Goal: Task Accomplishment & Management: Manage account settings

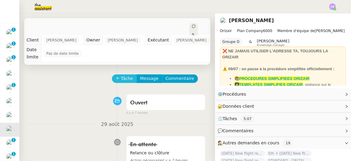
click at [117, 74] on button "Tâche" at bounding box center [124, 78] width 25 height 8
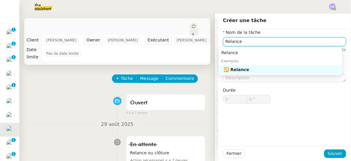
click at [232, 69] on div "🔁 Relance" at bounding box center [282, 69] width 116 height 5
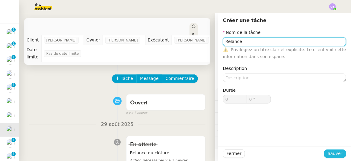
type input "Relance"
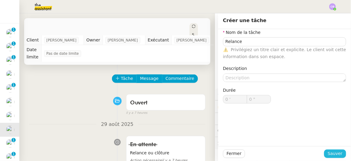
click at [328, 154] on span "Sauver" at bounding box center [335, 153] width 15 height 7
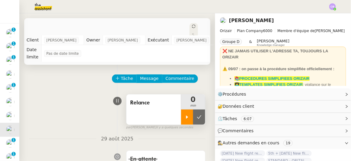
click at [181, 115] on div at bounding box center [187, 116] width 12 height 15
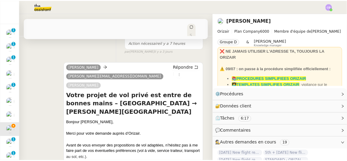
scroll to position [137, 0]
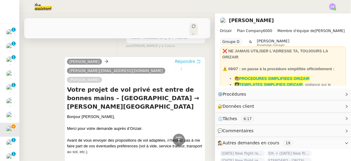
click at [175, 58] on span "Répondre" at bounding box center [185, 61] width 20 height 6
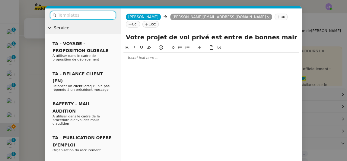
scroll to position [200, 0]
click at [81, 14] on input "text" at bounding box center [85, 15] width 54 height 7
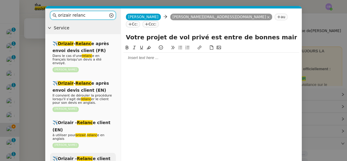
type input "orizair relanc"
click at [104, 156] on span "✈️Orizair - Relanc e client (FR)" at bounding box center [81, 162] width 58 height 12
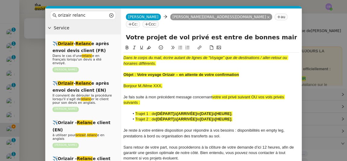
scroll to position [262, 0]
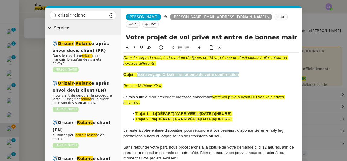
drag, startPoint x: 241, startPoint y: 67, endPoint x: 138, endPoint y: 66, distance: 103.5
click at [138, 72] on div "Objet : Votre voyage Orizair – en attente de votre confirmation" at bounding box center [211, 74] width 176 height 5
copy strong "Votre voyage Orizair – en attente de votre confirmation"
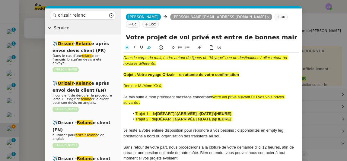
drag, startPoint x: 269, startPoint y: 30, endPoint x: 126, endPoint y: 30, distance: 143.9
click at [126, 33] on input "Votre projet de vol privé est entre de bonnes mains – [GEOGRAPHIC_DATA] → [PERS…" at bounding box center [211, 37] width 171 height 9
paste input "voyage Orizair – en attente de votre confirmation"
type input "Votre voyage Orizair – en attente de votre confirmation – [GEOGRAPHIC_DATA] → […"
click at [224, 88] on div at bounding box center [211, 90] width 176 height 5
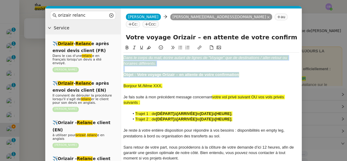
drag, startPoint x: 241, startPoint y: 66, endPoint x: 121, endPoint y: 46, distance: 122.1
click at [121, 46] on nz-spin "Dans le corps du mail, écrire autant de lignes de “Voyage” que de destinations …" at bounding box center [211, 116] width 181 height 144
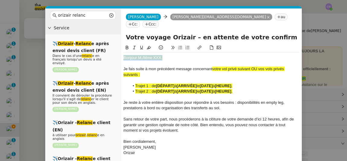
drag, startPoint x: 164, startPoint y: 52, endPoint x: 122, endPoint y: 51, distance: 41.9
click at [122, 51] on nz-spin "Bonjour M./Mme XXX, Je fais suite à mon précédent message concernant votre vol …" at bounding box center [211, 113] width 181 height 139
click at [148, 46] on icon at bounding box center [149, 47] width 4 height 3
click at [161, 55] on div "Bonjour M./Mme XXX," at bounding box center [211, 57] width 176 height 5
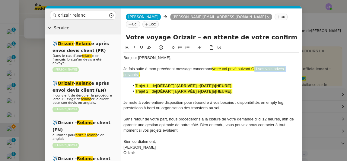
drag, startPoint x: 252, startPoint y: 64, endPoint x: 137, endPoint y: 68, distance: 115.0
click at [137, 68] on div "Je fais suite à mon précédent message concernant votre vol privé suivant OU vos…" at bounding box center [211, 71] width 176 height 11
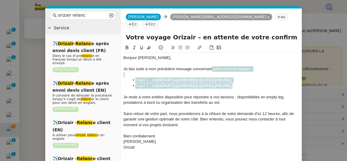
drag, startPoint x: 241, startPoint y: 78, endPoint x: 212, endPoint y: 63, distance: 32.5
click at [212, 63] on div "Bonjour [PERSON_NAME], Je fais suite à mon précédent message concernant votre v…" at bounding box center [211, 102] width 176 height 100
click at [150, 45] on icon at bounding box center [149, 47] width 4 height 4
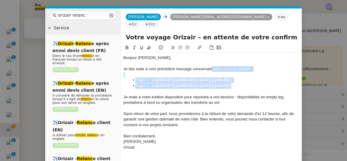
scroll to position [49, 0]
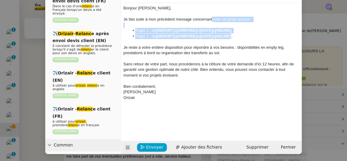
click at [126, 146] on icon at bounding box center [128, 147] width 4 height 4
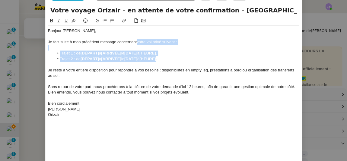
scroll to position [0, 0]
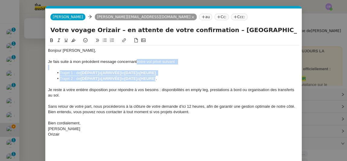
click at [190, 68] on div at bounding box center [173, 67] width 251 height 5
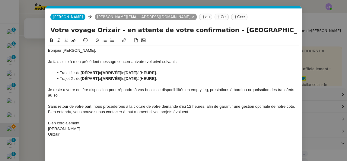
drag, startPoint x: 212, startPoint y: 30, endPoint x: 284, endPoint y: 29, distance: 72.1
click at [284, 29] on input "Votre voyage Orizair – en attente de votre confirmation – [GEOGRAPHIC_DATA] → […" at bounding box center [173, 29] width 246 height 9
drag, startPoint x: 98, startPoint y: 72, endPoint x: 80, endPoint y: 72, distance: 17.8
click at [81, 72] on strong "[DÉPART]" at bounding box center [90, 72] width 18 height 5
drag, startPoint x: 81, startPoint y: 73, endPoint x: 123, endPoint y: 72, distance: 42.5
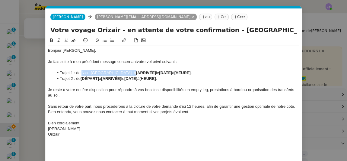
click at [123, 72] on li "Trajet 1 : de Nice-[GEOGRAPHIC_DATA] à [ARRIVÉE] le [DATE] à [HEURE] ." at bounding box center [177, 72] width 246 height 5
click at [51, 41] on icon at bounding box center [51, 40] width 4 height 4
click at [258, 28] on input "Votre voyage Orizair – en attente de votre confirmation – [GEOGRAPHIC_DATA] → […" at bounding box center [173, 29] width 246 height 9
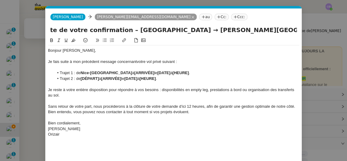
scroll to position [0, 107]
drag, startPoint x: 183, startPoint y: 29, endPoint x: 214, endPoint y: 31, distance: 30.8
click at [214, 31] on input "Votre voyage Orizair – en attente de votre confirmation – [GEOGRAPHIC_DATA] → […" at bounding box center [173, 29] width 246 height 9
click at [185, 31] on input "Votre voyage Orizair – en attente de votre confirmation – [GEOGRAPHIC_DATA] → […" at bounding box center [173, 29] width 246 height 9
drag, startPoint x: 184, startPoint y: 30, endPoint x: 294, endPoint y: 32, distance: 109.2
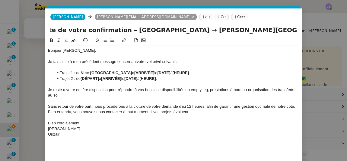
click at [294, 32] on input "Votre voyage Orizair – en attente de votre confirmation – [GEOGRAPHIC_DATA] → […" at bounding box center [173, 29] width 246 height 9
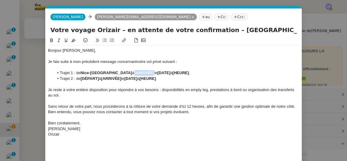
drag, startPoint x: 151, startPoint y: 72, endPoint x: 131, endPoint y: 72, distance: 19.3
click at [134, 72] on strong "[ARRIVÉE]" at bounding box center [144, 72] width 20 height 5
drag, startPoint x: 131, startPoint y: 72, endPoint x: 198, endPoint y: 72, distance: 66.4
click at [198, 72] on li "Trajet 1 : de [GEOGRAPHIC_DATA] à [PERSON_NAME][GEOGRAPHIC_DATA] le [DATE] à [H…" at bounding box center [177, 72] width 246 height 5
click at [51, 41] on icon at bounding box center [51, 40] width 3 height 4
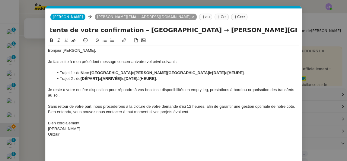
scroll to position [0, 107]
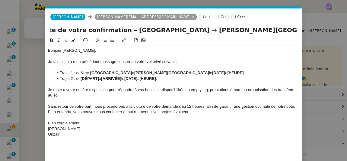
drag, startPoint x: 209, startPoint y: 31, endPoint x: 318, endPoint y: 30, distance: 108.9
click at [318, 30] on nz-modal-container "orizair relanc Service ✈️ Orizair - Relanc e après envoi devis client (FR) Dans…" at bounding box center [173, 80] width 347 height 161
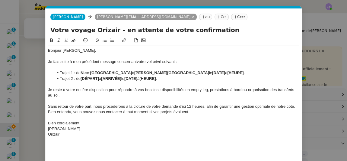
scroll to position [0, 0]
type input "Votre voyage Orizair – en attente de votre confirmation"
click at [171, 78] on li "Trajet 2 : de [DÉPART] à [ARRIVÉE] le [DATE] à [HEURE] ." at bounding box center [177, 78] width 246 height 5
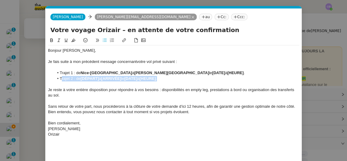
drag, startPoint x: 167, startPoint y: 78, endPoint x: 60, endPoint y: 78, distance: 106.8
click at [60, 78] on li "Trajet 2 : de [DÉPART] à [ARRIVÉE] le [DATE] à [HEURE] ." at bounding box center [177, 78] width 246 height 5
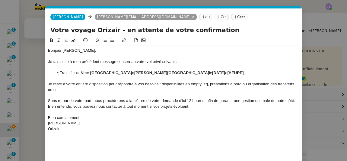
click at [127, 71] on li "Trajet 1 : de [GEOGRAPHIC_DATA] à [PERSON_NAME][GEOGRAPHIC_DATA] le [DATE] à [H…" at bounding box center [177, 72] width 246 height 5
click at [0, 0] on lt-span "Supprimer les doubles espaces" at bounding box center [0, 0] width 0 height 0
click at [215, 72] on strong "[DATE]" at bounding box center [218, 72] width 13 height 5
click at [210, 70] on div at bounding box center [173, 67] width 251 height 5
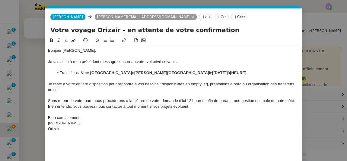
click at [212, 72] on strong "[[DATE]]" at bounding box center [220, 72] width 16 height 5
click at [251, 78] on div at bounding box center [173, 78] width 251 height 5
click at [241, 72] on li "Trajet 1 : de [GEOGRAPHIC_DATA] à [PERSON_NAME][GEOGRAPHIC_DATA] le [DATE]] à […" at bounding box center [177, 72] width 246 height 5
click at [243, 73] on strong "[HEURE]" at bounding box center [235, 72] width 16 height 5
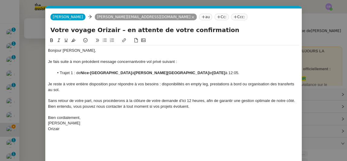
click at [245, 63] on div "Je fais suite à mon précédent message concernant votre vol privé suivant :" at bounding box center [173, 61] width 251 height 5
drag, startPoint x: 254, startPoint y: 72, endPoint x: 245, endPoint y: 73, distance: 8.8
click at [245, 73] on li "Trajet 1 : de [GEOGRAPHIC_DATA] à [PERSON_NAME][GEOGRAPHIC_DATA] le [DATE] 12:0…" at bounding box center [177, 72] width 246 height 5
drag, startPoint x: 50, startPoint y: 39, endPoint x: 82, endPoint y: 49, distance: 33.1
click at [50, 39] on icon at bounding box center [51, 40] width 4 height 4
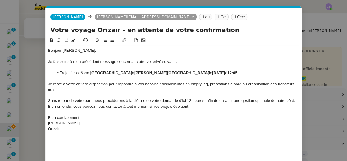
click at [243, 72] on li "Trajet 1 : de [GEOGRAPHIC_DATA] à [PERSON_NAME][GEOGRAPHIC_DATA] le [DATE] 12:0…" at bounding box center [177, 72] width 246 height 5
click at [180, 100] on span "Sans retour de votre part, nous procéderons à la clôture de votre demande d’ici…" at bounding box center [172, 103] width 248 height 10
click at [0, 0] on lt-strong "d'ici à" at bounding box center [0, 0] width 0 height 0
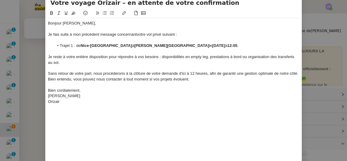
scroll to position [49, 0]
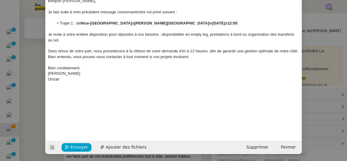
click at [36, 101] on nz-modal-container "orizair relanc Service ✈️ Orizair - Relanc e après envoi devis client (FR) Dans…" at bounding box center [173, 80] width 347 height 161
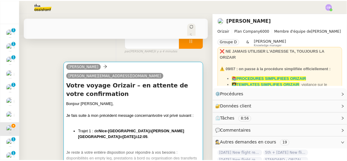
scroll to position [75, 0]
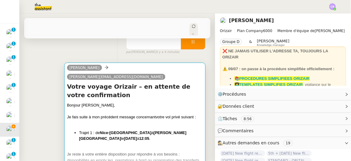
click at [143, 114] on div "Je fais suite à mon précédent message concernant votre vol privé suivant :" at bounding box center [135, 117] width 136 height 6
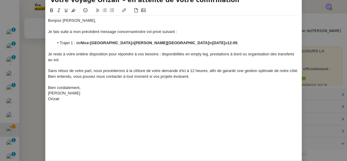
scroll to position [49, 0]
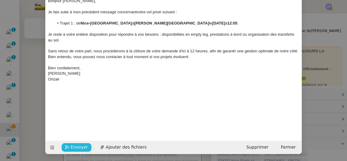
click at [75, 147] on span "Envoyer" at bounding box center [79, 146] width 17 height 7
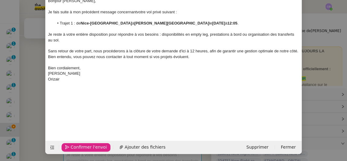
click at [75, 147] on span "Confirmer l'envoi" at bounding box center [89, 146] width 36 height 7
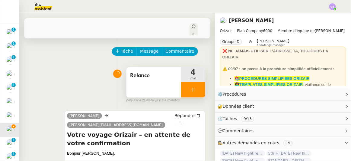
scroll to position [55, 0]
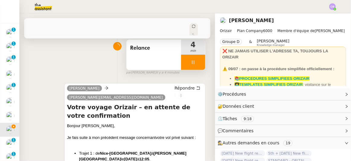
click at [181, 56] on div at bounding box center [193, 62] width 24 height 15
click at [193, 57] on button at bounding box center [199, 62] width 12 height 15
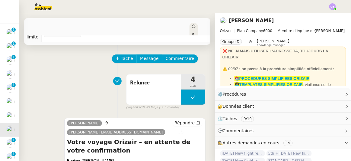
scroll to position [0, 0]
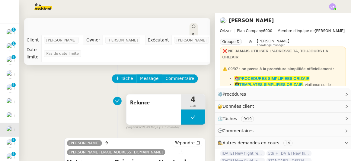
click at [181, 112] on button at bounding box center [193, 116] width 24 height 15
click at [185, 114] on icon at bounding box center [187, 116] width 5 height 5
click at [181, 112] on div at bounding box center [193, 116] width 24 height 15
click at [195, 111] on button at bounding box center [199, 116] width 12 height 15
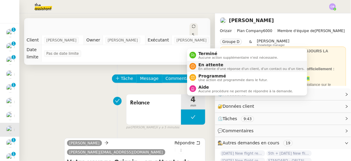
click at [203, 67] on span "En attente d'une réponse d'un client, d'un contact ou d'un tiers." at bounding box center [252, 68] width 106 height 3
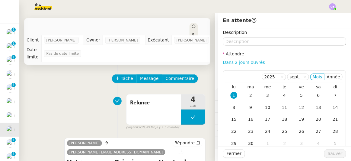
click at [227, 63] on link "Dans 2 jours ouvrés" at bounding box center [244, 62] width 42 height 5
type input "07:00"
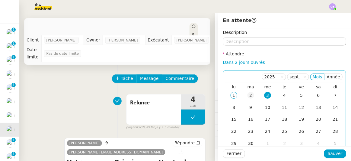
click at [247, 95] on div "2" at bounding box center [250, 95] width 7 height 7
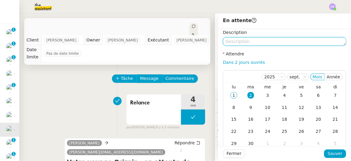
click at [245, 41] on textarea at bounding box center [284, 41] width 123 height 8
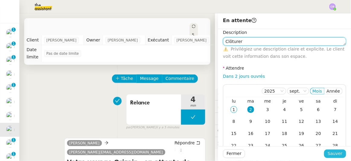
type textarea "Clôturer"
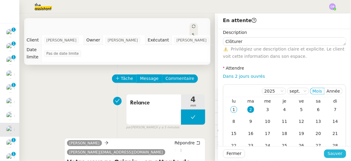
click at [330, 155] on span "Sauver" at bounding box center [335, 153] width 15 height 7
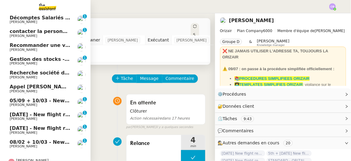
scroll to position [55, 0]
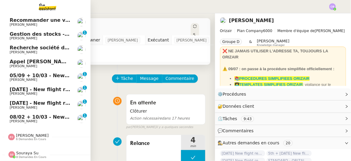
click at [30, 74] on span "05/09 + 10/03 - New flight request - [PERSON_NAME]" at bounding box center [82, 75] width 144 height 6
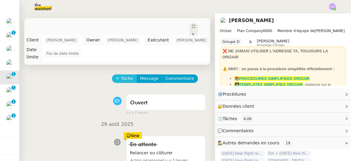
click at [121, 75] on span "Tâche" at bounding box center [127, 78] width 12 height 7
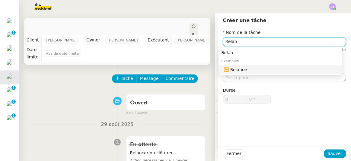
click at [234, 69] on div "🔁 Relance" at bounding box center [282, 69] width 116 height 5
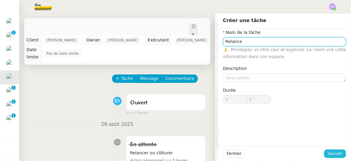
type input "Relance"
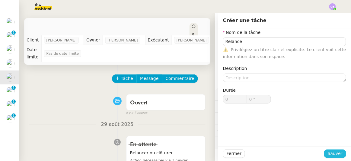
click at [326, 154] on button "Sauver" at bounding box center [335, 153] width 22 height 8
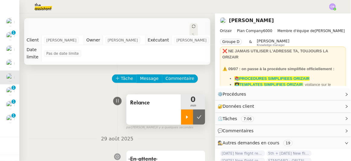
click at [185, 114] on icon at bounding box center [187, 116] width 5 height 5
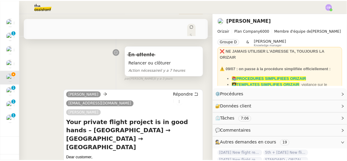
scroll to position [110, 0]
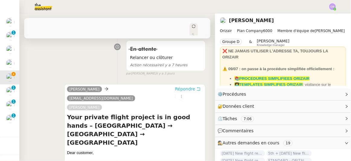
click at [175, 86] on span "Répondre" at bounding box center [185, 89] width 20 height 6
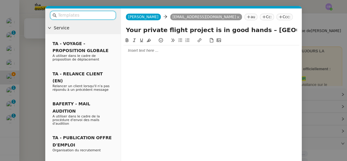
scroll to position [172, 0]
click at [101, 15] on input "text" at bounding box center [85, 15] width 54 height 7
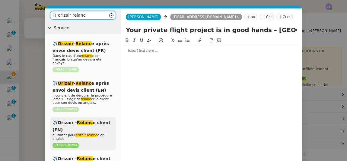
type input "orizair relanc"
click at [103, 133] on span "à utiliser pour orizair , relanc e en anglais" at bounding box center [78, 137] width 52 height 8
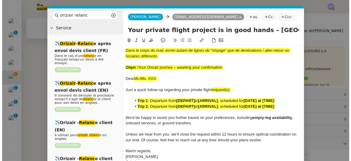
scroll to position [234, 0]
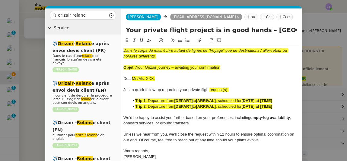
drag, startPoint x: 221, startPoint y: 69, endPoint x: 137, endPoint y: 66, distance: 83.9
click at [137, 66] on span "Your Orizair journey – awaiting your confirmation" at bounding box center [178, 67] width 84 height 5
copy span "Your Orizair journey – awaiting your confirmation"
drag, startPoint x: 246, startPoint y: 30, endPoint x: 126, endPoint y: 29, distance: 120.4
click at [126, 29] on input "Your private flight project is in good hands – [GEOGRAPHIC_DATA] → [GEOGRAPHIC_…" at bounding box center [211, 29] width 171 height 9
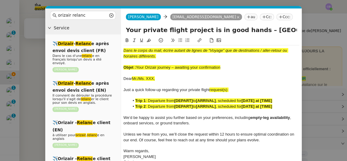
paste input "Orizair journey – awaiting your confirmation"
type input "Your Orizair journey – awaiting your confirmation – [GEOGRAPHIC_DATA] → [GEOGRA…"
drag, startPoint x: 223, startPoint y: 69, endPoint x: 123, endPoint y: 49, distance: 101.2
click at [123, 49] on div "Dans le corps du mail, écrire autant de lignes de “Voyage” que de destinations …" at bounding box center [211, 106] width 176 height 122
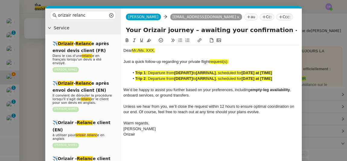
click at [27, 67] on nz-modal-container "orizair relanc Service ✈️ Orizair - Relanc e après envoi devis client (FR) Dans…" at bounding box center [173, 80] width 347 height 161
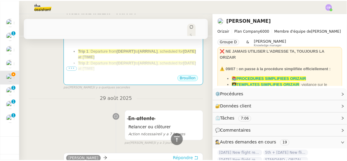
scroll to position [124, 0]
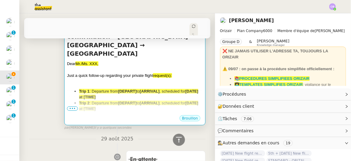
click at [111, 99] on div "Dear Mr./Ms. XXX, Just a quick follow-up regarding your private flight request(…" at bounding box center [135, 121] width 136 height 120
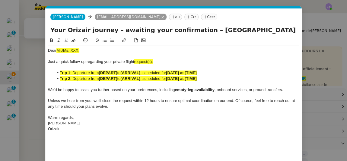
scroll to position [0, 36]
drag, startPoint x: 84, startPoint y: 52, endPoint x: 56, endPoint y: 49, distance: 27.9
click at [56, 49] on div "Dear Mr./Ms. XXX," at bounding box center [173, 50] width 251 height 5
click at [73, 41] on icon at bounding box center [73, 40] width 4 height 3
click at [78, 49] on div "Dear Mr./Ms. XXX," at bounding box center [173, 50] width 251 height 5
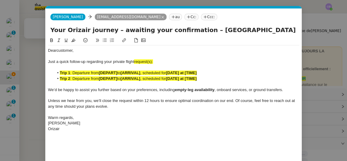
click at [153, 61] on span "request(s):" at bounding box center [143, 61] width 19 height 5
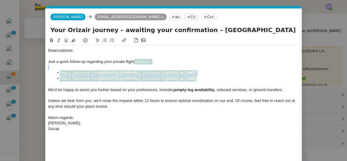
drag, startPoint x: 206, startPoint y: 77, endPoint x: 135, endPoint y: 61, distance: 73.0
click at [135, 61] on div "Dear customer, Just a quick follow-up regarding your private flight requests : …" at bounding box center [173, 89] width 251 height 88
click at [73, 41] on icon at bounding box center [73, 40] width 4 height 3
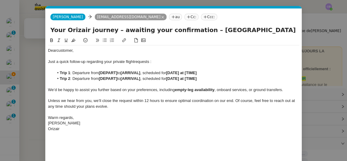
click at [99, 88] on span "We’d be happy to assist you further based on your preferences, including" at bounding box center [111, 89] width 127 height 5
drag, startPoint x: 198, startPoint y: 30, endPoint x: 259, endPoint y: 30, distance: 60.9
click at [259, 30] on input "Your Orizair journey – awaiting your confirmation – [GEOGRAPHIC_DATA] → [GEOGRA…" at bounding box center [173, 29] width 246 height 9
drag, startPoint x: 118, startPoint y: 72, endPoint x: 100, endPoint y: 71, distance: 18.1
click at [100, 71] on strong "[DEPART]" at bounding box center [108, 72] width 18 height 5
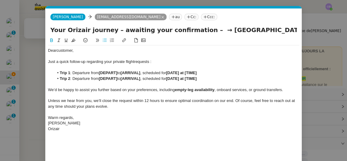
scroll to position [0, 0]
drag, startPoint x: 100, startPoint y: 71, endPoint x: 136, endPoint y: 71, distance: 36.8
click at [136, 71] on li "Trip 1 : Departure from [GEOGRAPHIC_DATA] to [ARRIVAL] , scheduled for [DATE] a…" at bounding box center [177, 72] width 246 height 5
click at [51, 40] on icon at bounding box center [51, 40] width 3 height 4
drag, startPoint x: 207, startPoint y: 29, endPoint x: 256, endPoint y: 30, distance: 49.2
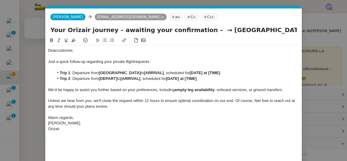
click at [256, 30] on input "Your Orizair journey – awaiting your confirmation – → [GEOGRAPHIC_DATA] → [GEOG…" at bounding box center [173, 29] width 246 height 9
drag, startPoint x: 165, startPoint y: 72, endPoint x: 146, endPoint y: 72, distance: 19.3
click at [146, 72] on li "Trip 1 : Departure from [GEOGRAPHIC_DATA] to [ARRIVAL] , scheduled for [DATE] a…" at bounding box center [177, 72] width 246 height 5
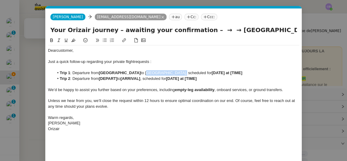
drag, startPoint x: 176, startPoint y: 75, endPoint x: 147, endPoint y: 73, distance: 29.3
click at [147, 73] on li "Trip 1 : Departure from [GEOGRAPHIC_DATA] to [GEOGRAPHIC_DATA], scheduled for […" at bounding box center [177, 72] width 246 height 5
click at [53, 40] on icon at bounding box center [51, 40] width 4 height 4
click at [214, 72] on strong "[DATE] at [TIME]" at bounding box center [226, 72] width 31 height 5
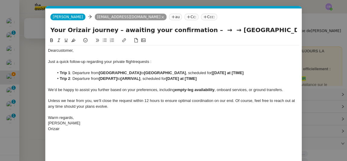
click at [220, 75] on li "Trip 1 : Departure from [GEOGRAPHIC_DATA] to [GEOGRAPHIC_DATA] , scheduled for …" at bounding box center [177, 72] width 246 height 5
click at [219, 74] on strong "[[DATE] at [TIME]" at bounding box center [227, 72] width 32 height 5
click at [215, 72] on strong "[[DATE] at [TIME]" at bounding box center [227, 72] width 32 height 5
click at [211, 73] on strong "[[DATE] at [TIME]" at bounding box center [227, 72] width 32 height 5
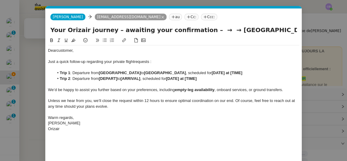
click at [242, 72] on strong "[DATE] at [TIME]" at bounding box center [226, 72] width 31 height 5
drag, startPoint x: 147, startPoint y: 71, endPoint x: 178, endPoint y: 72, distance: 31.1
click at [178, 72] on strong "[GEOGRAPHIC_DATA]" at bounding box center [165, 72] width 42 height 5
copy strong "[GEOGRAPHIC_DATA]"
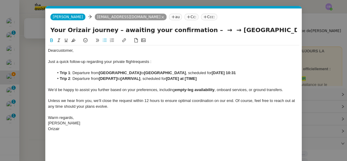
click at [111, 78] on strong "[DEPART]" at bounding box center [108, 78] width 18 height 5
click at [101, 78] on strong "[[GEOGRAPHIC_DATA]" at bounding box center [120, 78] width 43 height 5
drag, startPoint x: 100, startPoint y: 74, endPoint x: 139, endPoint y: 72, distance: 38.7
click at [139, 72] on strong "[GEOGRAPHIC_DATA]" at bounding box center [120, 72] width 42 height 5
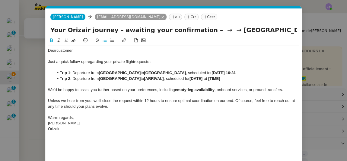
copy strong "[GEOGRAPHIC_DATA]"
click at [159, 78] on li "Trip 2 : Departure from [GEOGRAPHIC_DATA] to [ARRIVAL] , scheduled for [DATE] a…" at bounding box center [177, 78] width 246 height 5
click at [141, 80] on li "Trip 2 : Departure from [GEOGRAPHIC_DATA] to [GEOGRAPHIC_DATA] , scheduled for …" at bounding box center [177, 78] width 246 height 5
click at [219, 77] on strong "[DATE] at [TIME]" at bounding box center [226, 78] width 31 height 5
click at [214, 79] on strong "[DATE] at [TIME]" at bounding box center [226, 78] width 31 height 5
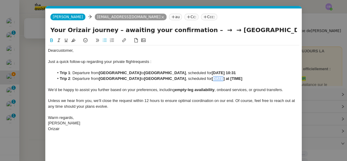
click at [214, 79] on strong "[DATE] at [TIME]" at bounding box center [226, 78] width 31 height 5
drag, startPoint x: 236, startPoint y: 77, endPoint x: 207, endPoint y: 77, distance: 28.7
click at [207, 77] on li "Trip 2 : Departure from [GEOGRAPHIC_DATA] to [GEOGRAPHIC_DATA] , scheduled for …" at bounding box center [177, 78] width 246 height 5
click at [52, 40] on icon at bounding box center [51, 40] width 3 height 4
click at [255, 78] on li "Trip 2 : Departure from [GEOGRAPHIC_DATA] to [GEOGRAPHIC_DATA] , scheduled for …" at bounding box center [177, 78] width 246 height 5
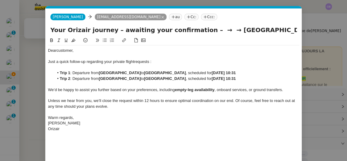
drag, startPoint x: 278, startPoint y: 30, endPoint x: 191, endPoint y: 30, distance: 86.9
click at [191, 30] on input "Your Orizair journey – awaiting your confirmation – → → [GEOGRAPHIC_DATA]" at bounding box center [173, 29] width 246 height 9
type input "Your Orizair journey – awaiting your confirmation"
click at [174, 104] on div "Unless we hear from you, we’ll close the request within 12 hours to ensure opti…" at bounding box center [173, 103] width 251 height 11
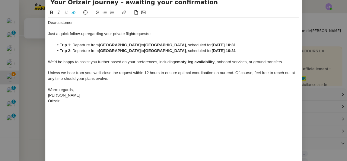
scroll to position [49, 0]
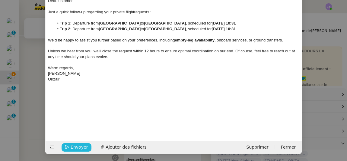
click at [79, 147] on span "Envoyer" at bounding box center [79, 146] width 17 height 7
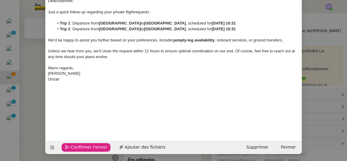
click at [79, 147] on span "Confirmer l'envoi" at bounding box center [89, 146] width 36 height 7
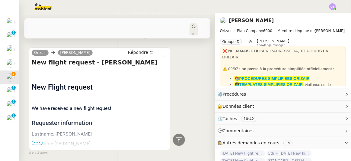
scroll to position [450, 0]
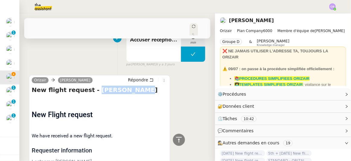
drag, startPoint x: 123, startPoint y: 65, endPoint x: 89, endPoint y: 63, distance: 33.5
click at [89, 85] on h4 "New flight request - [PERSON_NAME]" at bounding box center [100, 89] width 136 height 8
copy h4 "[PERSON_NAME]"
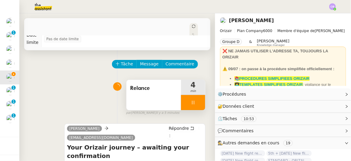
scroll to position [0, 0]
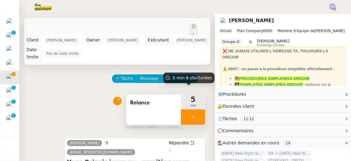
click at [181, 110] on div at bounding box center [193, 116] width 24 height 15
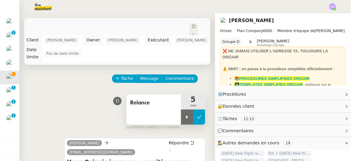
click at [197, 114] on icon at bounding box center [199, 116] width 5 height 5
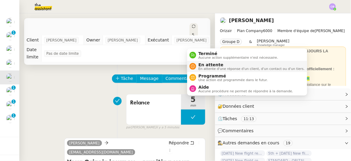
click at [204, 67] on span "En attente d'une réponse d'un client, d'un contact ou d'un tiers." at bounding box center [252, 68] width 106 height 3
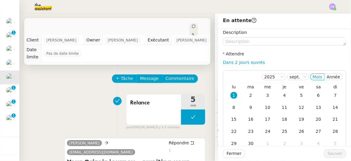
click at [242, 64] on link "Dans 2 jours ouvrés" at bounding box center [244, 62] width 42 height 5
type input "07:00"
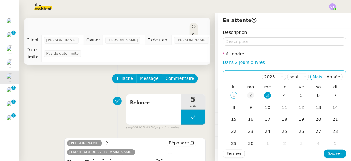
click at [247, 95] on div "2" at bounding box center [250, 95] width 7 height 7
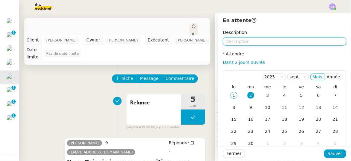
click at [241, 41] on textarea at bounding box center [284, 41] width 123 height 8
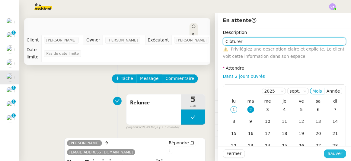
type textarea "Clôturer"
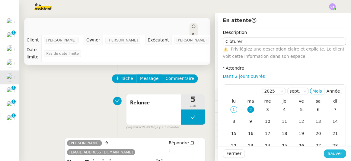
click at [331, 153] on span "Sauver" at bounding box center [335, 153] width 15 height 7
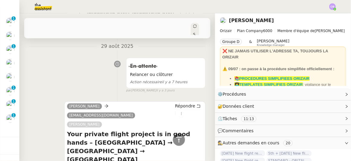
scroll to position [189, 0]
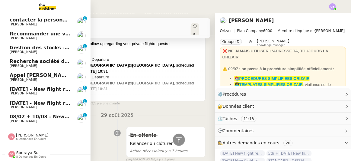
click at [40, 86] on span "[DATE] - New flight request - [PERSON_NAME]" at bounding box center [72, 89] width 125 height 6
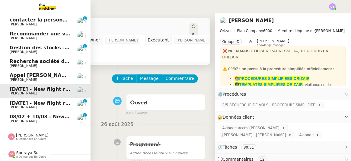
click at [26, 101] on span "[DATE] - New flight request - [PERSON_NAME]" at bounding box center [72, 103] width 125 height 6
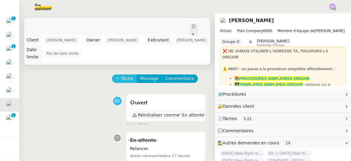
click at [116, 74] on button "Tâche" at bounding box center [124, 78] width 25 height 8
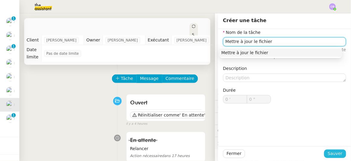
type input "Mettre à jour le fichier"
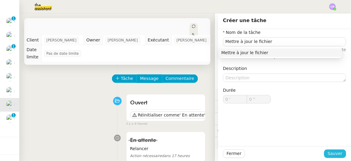
click at [333, 153] on span "Sauver" at bounding box center [335, 153] width 15 height 7
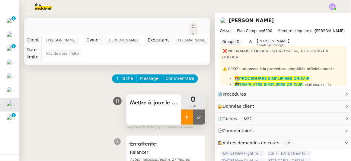
click at [185, 114] on icon at bounding box center [187, 116] width 5 height 5
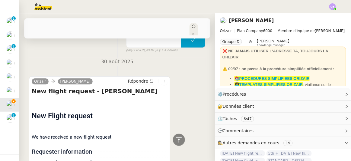
scroll to position [466, 0]
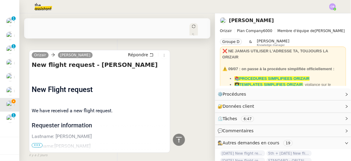
click at [35, 143] on span "•••" at bounding box center [37, 145] width 11 height 4
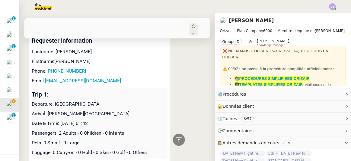
scroll to position [542, 0]
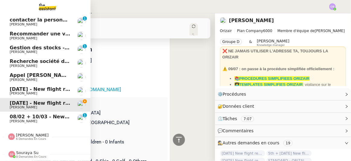
click at [13, 116] on span "08/02 + 10/03 - New flight request - [PERSON_NAME]" at bounding box center [82, 116] width 144 height 6
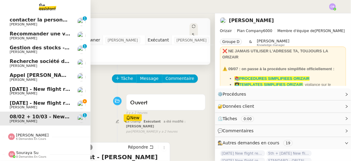
click at [10, 101] on span "[DATE] - New flight request - [PERSON_NAME]" at bounding box center [72, 103] width 125 height 6
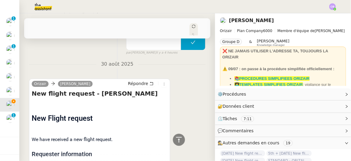
scroll to position [478, 0]
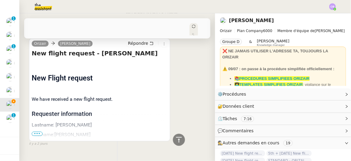
click at [40, 131] on span "•••" at bounding box center [37, 133] width 11 height 4
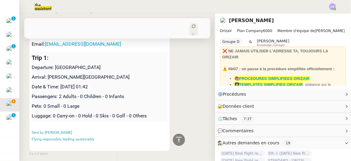
scroll to position [560, 0]
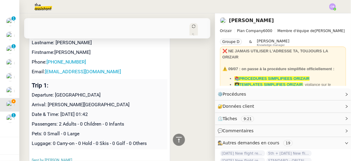
drag, startPoint x: 123, startPoint y: 87, endPoint x: 49, endPoint y: 86, distance: 74.8
click at [49, 101] on p "Arrival: [PERSON_NAME][GEOGRAPHIC_DATA]" at bounding box center [100, 104] width 136 height 7
copy p "[PERSON_NAME][GEOGRAPHIC_DATA]"
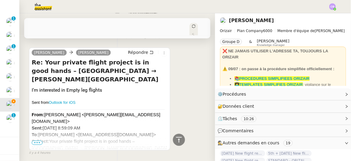
scroll to position [0, 0]
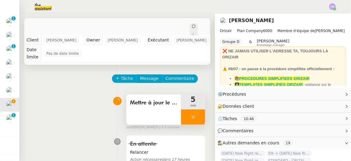
click at [181, 112] on div at bounding box center [193, 116] width 24 height 15
click at [193, 113] on button at bounding box center [199, 116] width 12 height 15
click at [181, 109] on button at bounding box center [193, 116] width 24 height 15
click at [185, 114] on icon at bounding box center [187, 116] width 5 height 5
click at [175, 75] on span "Commentaire" at bounding box center [180, 78] width 29 height 7
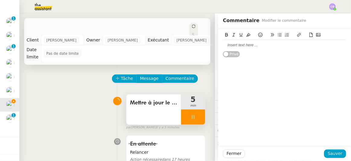
click at [249, 41] on div at bounding box center [284, 45] width 123 height 10
drag, startPoint x: 238, startPoint y: 46, endPoint x: 219, endPoint y: 46, distance: 18.7
click at [223, 46] on div "Empty leg" at bounding box center [284, 44] width 123 height 5
click at [246, 36] on icon at bounding box center [248, 34] width 4 height 3
click at [332, 152] on span "Sauver" at bounding box center [335, 153] width 15 height 7
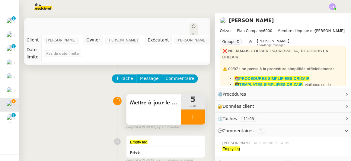
click at [181, 110] on div at bounding box center [193, 116] width 24 height 15
click at [193, 113] on button at bounding box center [199, 116] width 12 height 15
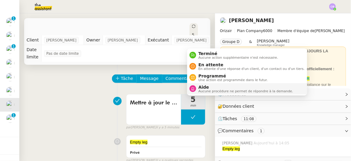
click at [205, 87] on span "Aide" at bounding box center [246, 86] width 95 height 5
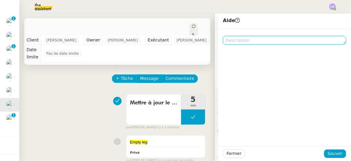
click at [247, 41] on textarea at bounding box center [284, 40] width 123 height 8
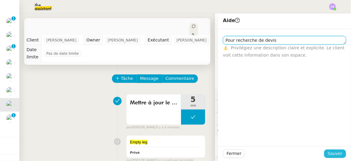
type textarea "Pour recherche de devis"
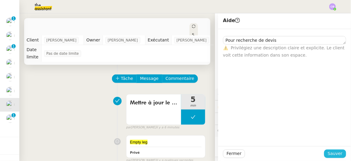
click at [329, 156] on span "Sauver" at bounding box center [335, 153] width 15 height 7
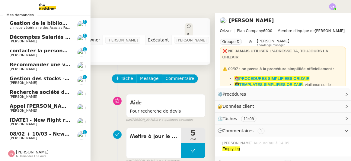
scroll to position [41, 0]
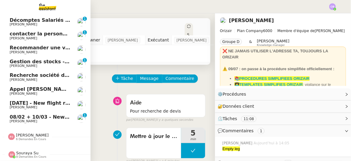
click at [41, 115] on span "08/02 + 10/03 - New flight request - [PERSON_NAME]" at bounding box center [82, 117] width 144 height 6
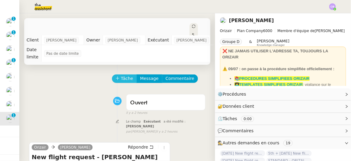
click at [121, 75] on span "Tâche" at bounding box center [127, 78] width 12 height 7
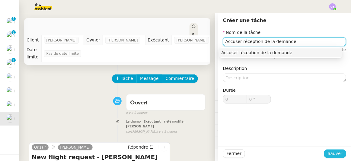
type input "Accuser réception de la demande"
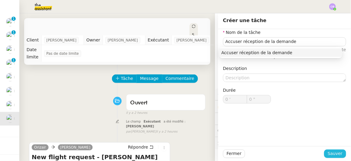
click at [330, 152] on span "Sauver" at bounding box center [335, 153] width 15 height 7
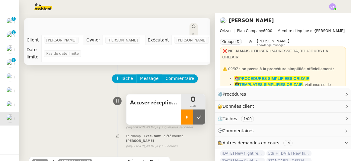
click at [185, 114] on icon at bounding box center [187, 116] width 5 height 5
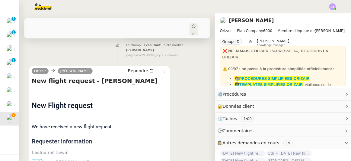
scroll to position [123, 0]
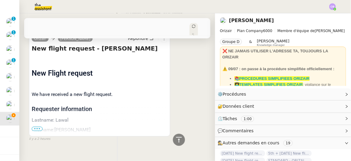
click at [36, 126] on span "•••" at bounding box center [37, 128] width 11 height 4
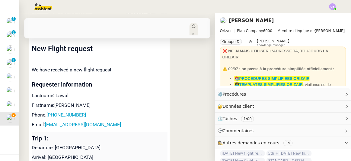
scroll to position [148, 0]
drag, startPoint x: 85, startPoint y: 102, endPoint x: 50, endPoint y: 102, distance: 35.0
click at [48, 111] on p "Phone: [PHONE_NUMBER]" at bounding box center [100, 114] width 136 height 7
copy link "[PHONE_NUMBER]"
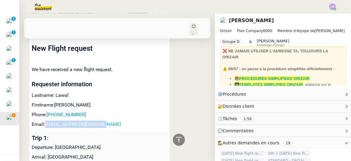
drag, startPoint x: 104, startPoint y: 113, endPoint x: 46, endPoint y: 111, distance: 58.0
click at [46, 120] on p "Email: [EMAIL_ADDRESS][DOMAIN_NAME]" at bounding box center [100, 123] width 136 height 7
copy link "[EMAIL_ADDRESS][DOMAIN_NAME]"
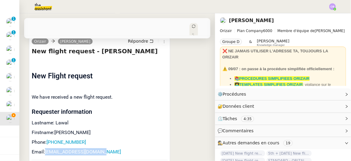
scroll to position [0, 0]
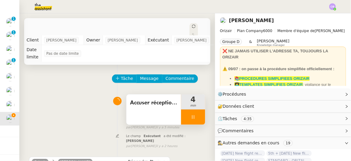
click at [182, 110] on div at bounding box center [193, 116] width 24 height 15
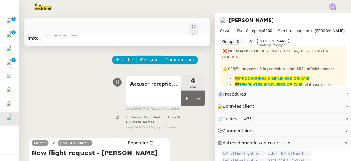
scroll to position [27, 0]
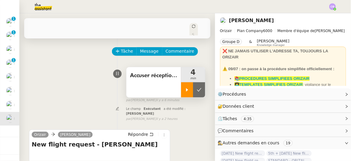
click at [181, 85] on div at bounding box center [187, 89] width 12 height 15
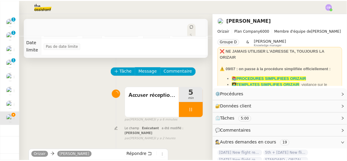
scroll to position [0, 0]
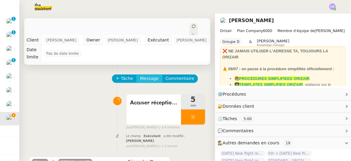
click at [140, 75] on span "Message" at bounding box center [149, 78] width 18 height 7
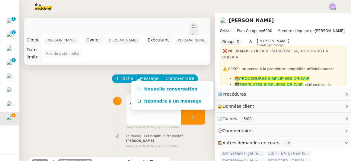
click at [164, 89] on span "Nouvelle conversation" at bounding box center [170, 88] width 53 height 5
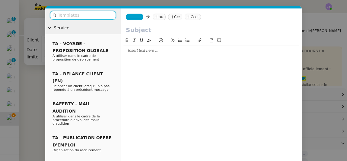
click at [103, 16] on input "text" at bounding box center [85, 15] width 54 height 7
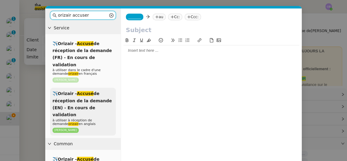
type input "orizair accuser"
click at [94, 100] on span "✈️Orizair - Accusé de réception de la demande (EN) - En cours de validation" at bounding box center [81, 104] width 59 height 26
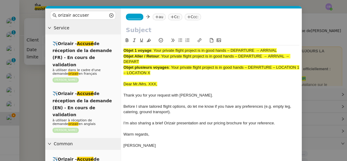
drag, startPoint x: 140, startPoint y: 62, endPoint x: 162, endPoint y: 55, distance: 22.9
click at [162, 55] on div "Objet Aller / Retour : Your private flight project is in good hands – DEPARTURE…" at bounding box center [211, 58] width 176 height 11
copy span "Your private flight project is in good hands – DEPARTURE → ARRIVAL → DEPART"
click at [150, 30] on input "text" at bounding box center [211, 29] width 171 height 9
paste input "Your private flight project is in good hands – DEPARTURE → ARRIVAL → DEPART"
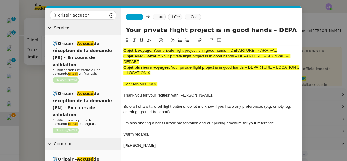
scroll to position [0, 57]
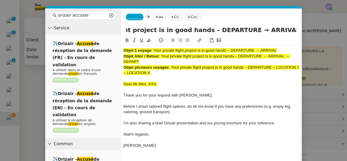
type input "Your private flight project is in good hands – DEPARTURE → ARRIVAL → DEPART"
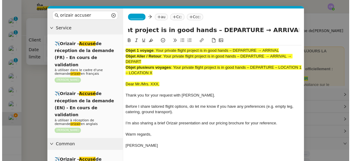
scroll to position [0, 0]
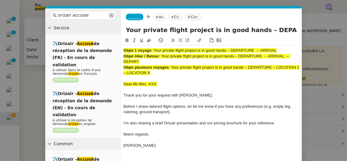
drag, startPoint x: 157, startPoint y: 75, endPoint x: 122, endPoint y: 51, distance: 42.8
click at [122, 51] on nz-spin "Objet 1 voyage : Your private flight project is in good hands – DEPARTURE → ARR…" at bounding box center [211, 110] width 181 height 146
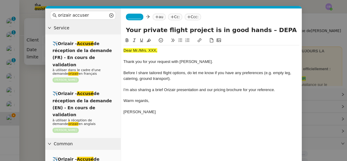
click at [174, 57] on div at bounding box center [211, 55] width 176 height 5
drag, startPoint x: 158, startPoint y: 50, endPoint x: 123, endPoint y: 47, distance: 34.5
click at [123, 47] on div "Dear Mr./Mrs. XXX, Thank you for your request with [PERSON_NAME]. Before I shar…" at bounding box center [211, 83] width 176 height 77
click at [150, 40] on icon at bounding box center [149, 40] width 4 height 4
click at [151, 55] on div at bounding box center [211, 55] width 176 height 5
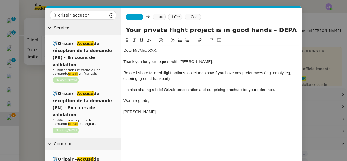
click at [41, 81] on nz-modal-container "orizair accuser Service ✈️Orizair - Accusé de réception de la demande (FR) - En…" at bounding box center [173, 80] width 347 height 161
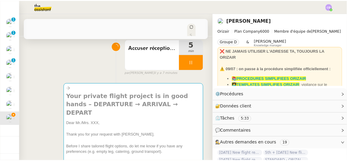
scroll to position [82, 0]
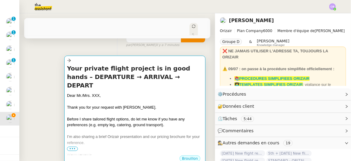
click at [119, 105] on span "Thank you for your request with [PERSON_NAME]." at bounding box center [111, 107] width 89 height 5
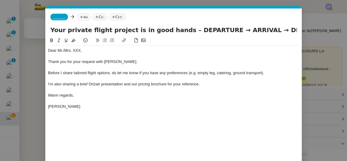
scroll to position [0, 39]
drag, startPoint x: 103, startPoint y: 52, endPoint x: 93, endPoint y: 50, distance: 10.4
click at [93, 50] on div "Dear Mr./Mrs. XXX," at bounding box center [173, 50] width 251 height 5
drag, startPoint x: 79, startPoint y: 53, endPoint x: 59, endPoint y: 51, distance: 20.9
click at [59, 51] on div "Dear Mr./Mrs. XXX," at bounding box center [173, 50] width 251 height 5
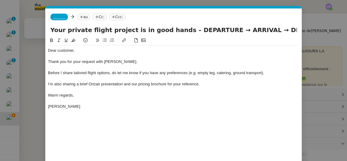
scroll to position [49, 0]
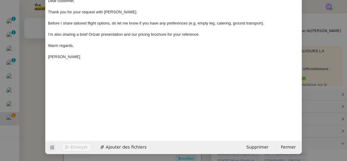
click at [52, 148] on icon at bounding box center [52, 147] width 4 height 4
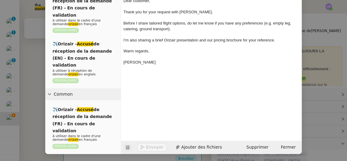
click at [185, 67] on div "Dear customer, Thank you for your request with [PERSON_NAME]. Before I share ta…" at bounding box center [211, 59] width 176 height 144
click at [126, 148] on icon at bounding box center [128, 147] width 4 height 4
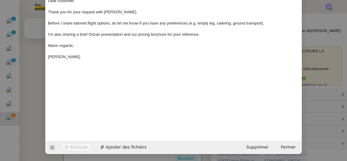
scroll to position [0, 0]
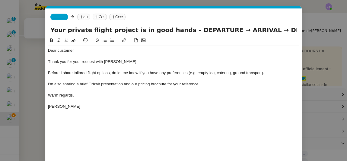
drag, startPoint x: 211, startPoint y: 30, endPoint x: 179, endPoint y: 27, distance: 32.2
click at [179, 27] on input "Your private flight project is in good hands – DEPARTURE → ARRIVAL → DEPART" at bounding box center [173, 29] width 246 height 9
click at [251, 30] on input "Your private flight project is in good hands – [GEOGRAPHIC_DATA] → ARRIVAL → DE…" at bounding box center [173, 29] width 246 height 9
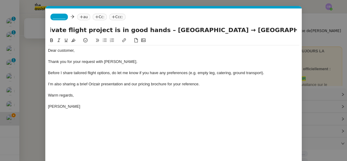
scroll to position [0, 27]
click at [263, 29] on input "Your private flight project is in good hands – [GEOGRAPHIC_DATA] → [GEOGRAPHIC_…" at bounding box center [173, 29] width 246 height 9
click at [294, 29] on input "Your private flight project is in good hands – [GEOGRAPHIC_DATA] → [GEOGRAPHIC_…" at bounding box center [173, 29] width 246 height 9
paste input "→"
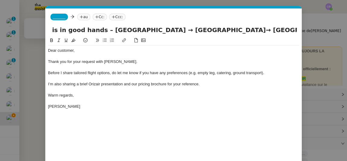
scroll to position [0, 91]
type input "Your private flight project is in good hands – [GEOGRAPHIC_DATA] → [GEOGRAPHIC_…"
click at [208, 87] on div at bounding box center [173, 89] width 251 height 5
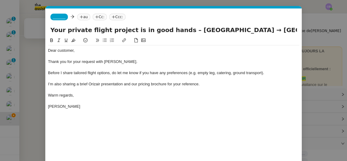
scroll to position [49, 0]
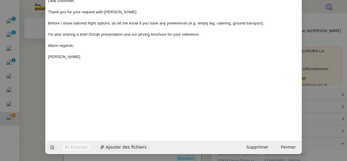
click at [119, 148] on span "Ajouter des fichiers" at bounding box center [126, 146] width 41 height 7
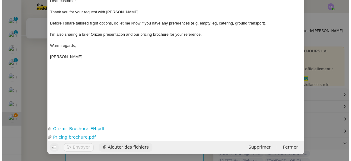
scroll to position [0, 0]
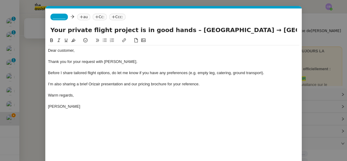
click at [60, 18] on span "_______" at bounding box center [59, 17] width 13 height 4
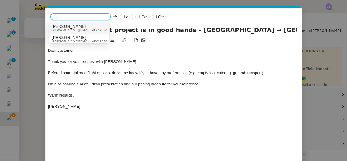
click at [73, 29] on span "[PERSON_NAME][EMAIL_ADDRESS][DOMAIN_NAME]" at bounding box center [94, 30] width 86 height 3
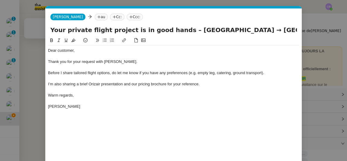
click at [35, 68] on nz-modal-container "orizair accuser Service ✈️Orizair - Accusé de réception de la demande (FR) - En…" at bounding box center [173, 80] width 347 height 161
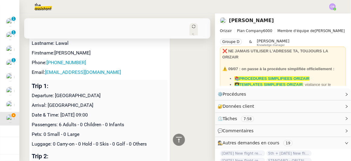
scroll to position [329, 0]
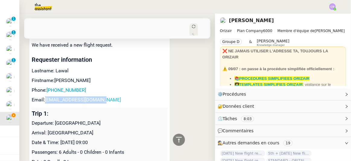
drag, startPoint x: 101, startPoint y: 88, endPoint x: 47, endPoint y: 86, distance: 54.3
click at [47, 96] on p "Email: [EMAIL_ADDRESS][DOMAIN_NAME]" at bounding box center [100, 99] width 136 height 7
copy link "[EMAIL_ADDRESS][DOMAIN_NAME]"
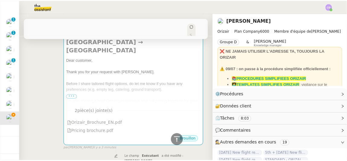
scroll to position [55, 0]
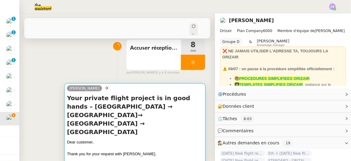
click at [141, 108] on h4 "Your private flight project is in good hands – [GEOGRAPHIC_DATA] → [GEOGRAPHIC_…" at bounding box center [135, 115] width 136 height 42
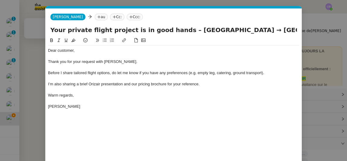
scroll to position [0, 39]
click at [95, 17] on nz-tag "au" at bounding box center [101, 17] width 13 height 7
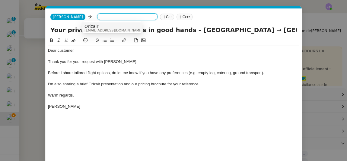
paste input "[EMAIL_ADDRESS][DOMAIN_NAME]"
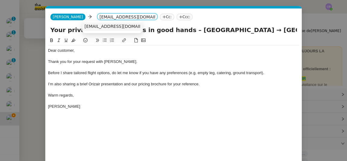
type input "[EMAIL_ADDRESS][DOMAIN_NAME]"
click at [98, 25] on span "[EMAIL_ADDRESS][DOMAIN_NAME]" at bounding box center [121, 26] width 74 height 5
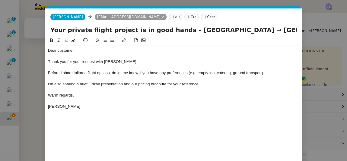
click at [201, 16] on nz-tag "Ccc:" at bounding box center [209, 17] width 16 height 7
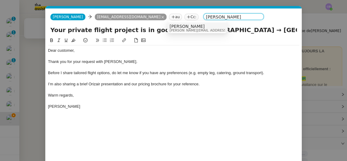
type input "[PERSON_NAME]"
click at [177, 26] on span "[PERSON_NAME]" at bounding box center [213, 26] width 86 height 5
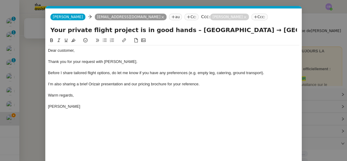
click at [176, 60] on div "Thank you for your request with [PERSON_NAME]." at bounding box center [173, 61] width 251 height 5
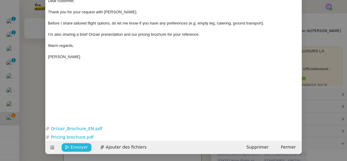
click at [76, 146] on span "Envoyer" at bounding box center [79, 146] width 17 height 7
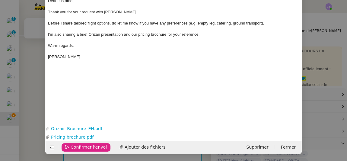
click at [76, 146] on span "Confirmer l'envoi" at bounding box center [89, 146] width 36 height 7
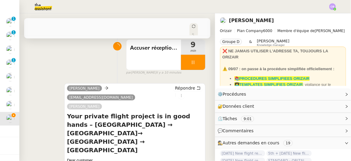
scroll to position [0, 0]
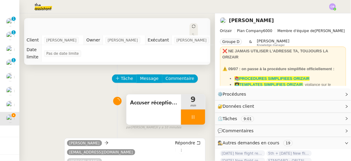
click at [181, 110] on div at bounding box center [193, 116] width 24 height 15
click at [197, 114] on icon at bounding box center [199, 116] width 5 height 5
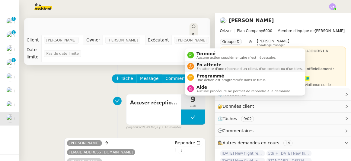
click at [205, 65] on span "En attente" at bounding box center [249, 64] width 106 height 5
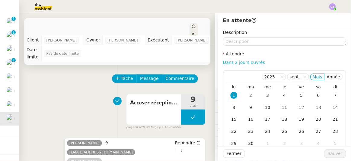
click at [246, 62] on link "Dans 2 jours ouvrés" at bounding box center [244, 62] width 42 height 5
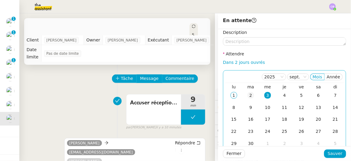
click at [247, 96] on div "2" at bounding box center [250, 95] width 7 height 7
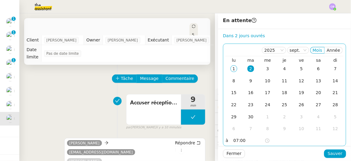
scroll to position [28, 0]
click at [234, 137] on input "07:00" at bounding box center [249, 140] width 31 height 7
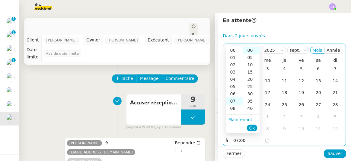
scroll to position [50, 0]
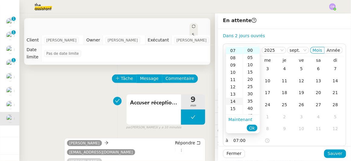
click at [233, 101] on div "14" at bounding box center [234, 100] width 17 height 7
type input "14:00"
click at [250, 129] on span "Ok" at bounding box center [252, 128] width 6 height 6
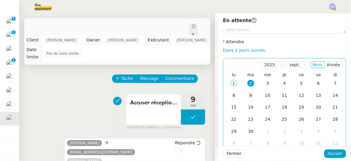
scroll to position [0, 0]
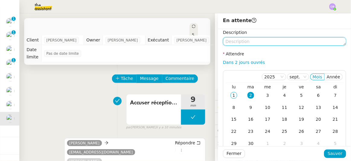
click at [231, 42] on textarea at bounding box center [284, 41] width 123 height 8
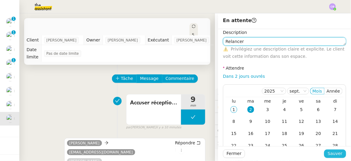
type textarea "Relancer"
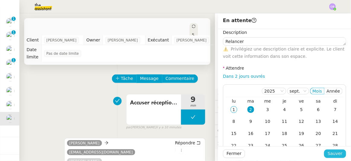
click at [328, 154] on span "Sauver" at bounding box center [335, 153] width 15 height 7
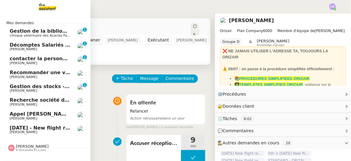
click at [44, 48] on span "[PERSON_NAME]" at bounding box center [40, 49] width 61 height 4
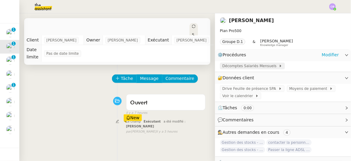
click at [250, 66] on span "Décomptes Salariés Mensuels" at bounding box center [250, 66] width 56 height 6
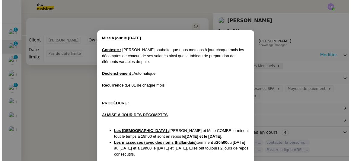
scroll to position [107, 0]
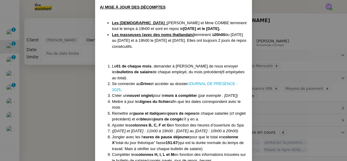
click at [57, 87] on nz-modal-container "Mise à jour le [DATE] Contexte : [PERSON_NAME] souhaite que nous mettions à jou…" at bounding box center [173, 80] width 347 height 161
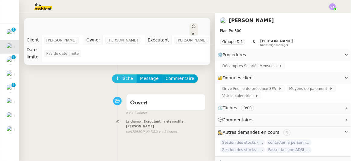
click at [121, 79] on span "Tâche" at bounding box center [127, 78] width 12 height 7
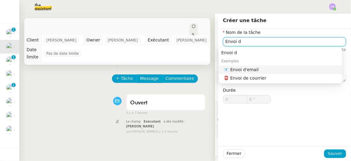
click at [261, 68] on div "📧 Envoi d'email" at bounding box center [282, 69] width 116 height 5
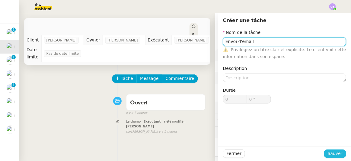
type input "Envoi d'email"
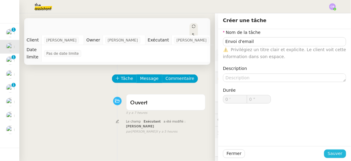
click at [335, 154] on span "Sauver" at bounding box center [335, 153] width 15 height 7
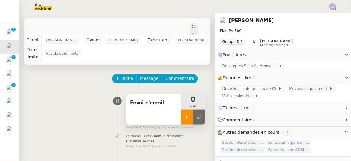
click at [185, 118] on icon at bounding box center [187, 116] width 5 height 5
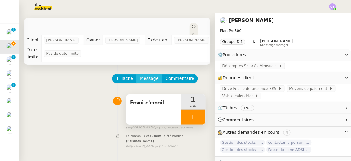
click at [142, 79] on span "Message" at bounding box center [149, 78] width 18 height 7
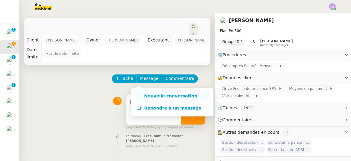
click at [158, 94] on span "Nouvelle conversation" at bounding box center [170, 95] width 53 height 5
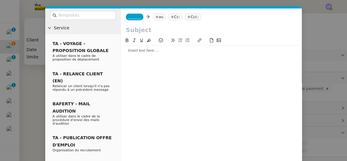
click at [134, 18] on span "_______" at bounding box center [134, 17] width 13 height 4
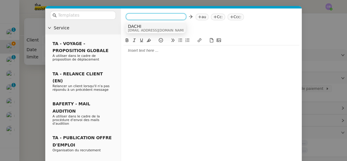
click at [141, 29] on span "[EMAIL_ADDRESS][DOMAIN_NAME]" at bounding box center [157, 30] width 58 height 3
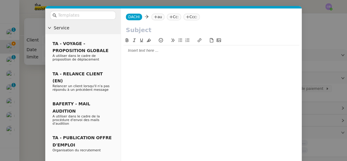
click at [159, 17] on nz-tag "au" at bounding box center [157, 17] width 13 height 7
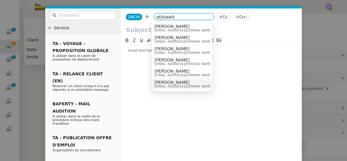
type input "atitsawit"
click at [170, 86] on span "[EMAIL_ADDRESS][DOMAIN_NAME]" at bounding box center [183, 85] width 58 height 3
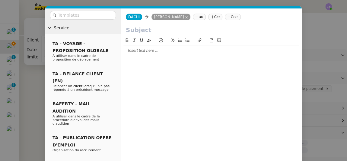
click at [138, 30] on input "text" at bounding box center [211, 29] width 171 height 9
click at [36, 72] on nz-modal-container "Service TA - VOYAGE - PROPOSITION GLOBALE A utiliser dans le cadre de propositi…" at bounding box center [173, 80] width 347 height 161
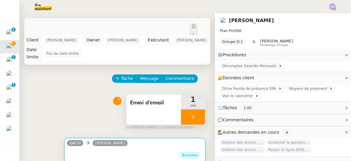
click at [156, 151] on div "•••" at bounding box center [135, 149] width 136 height 3
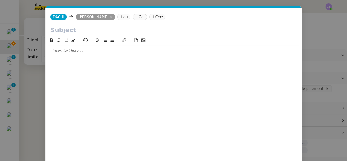
scroll to position [0, 13]
click at [116, 32] on input "text" at bounding box center [173, 29] width 246 height 9
type input "Décomptes salariés - [DATE]"
click at [32, 73] on nz-modal-container "Service TA - VOYAGE - PROPOSITION GLOBALE A utiliser dans le cadre de propositi…" at bounding box center [173, 80] width 347 height 161
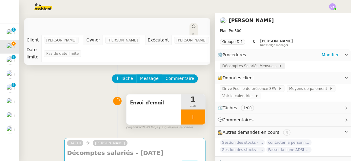
click at [246, 68] on span "Décomptes Salariés Mensuels" at bounding box center [250, 66] width 56 height 6
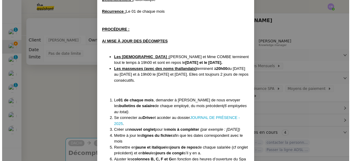
scroll to position [82, 0]
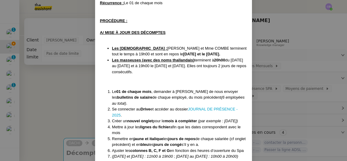
click at [66, 79] on nz-modal-container "Mise à jour le [DATE] Contexte : [PERSON_NAME] souhaite que nous mettions à jou…" at bounding box center [173, 80] width 347 height 161
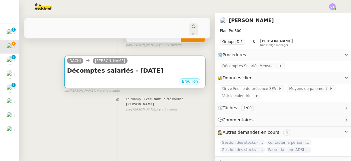
click at [120, 74] on div "Décomptes salariés - [DATE] •••" at bounding box center [135, 71] width 136 height 11
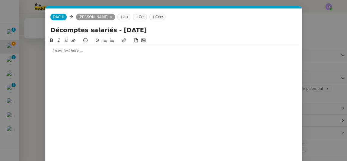
scroll to position [0, 13]
click at [112, 54] on div at bounding box center [173, 50] width 251 height 10
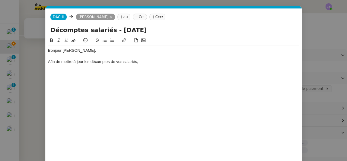
click at [107, 40] on button at bounding box center [104, 40] width 7 height 7
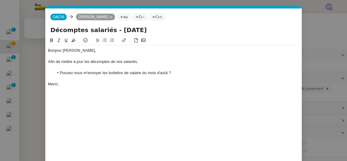
scroll to position [49, 0]
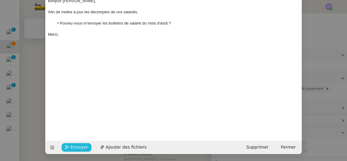
click at [75, 147] on span "Envoyer" at bounding box center [79, 146] width 17 height 7
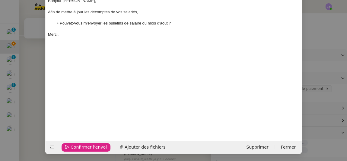
click at [75, 147] on span "Confirmer l'envoi" at bounding box center [89, 146] width 36 height 7
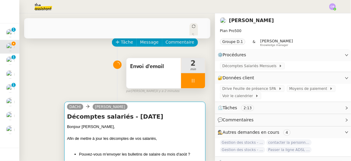
scroll to position [0, 0]
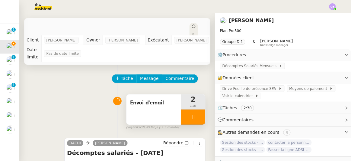
click at [181, 116] on div at bounding box center [193, 116] width 24 height 15
click at [195, 119] on button at bounding box center [199, 116] width 12 height 15
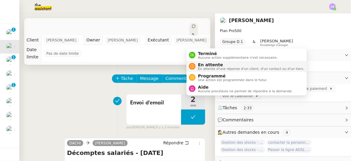
click at [203, 65] on span "En attente" at bounding box center [251, 64] width 106 height 5
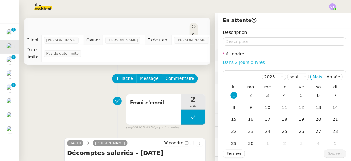
click at [245, 63] on link "Dans 2 jours ouvrés" at bounding box center [244, 62] width 42 height 5
type input "07:00"
click at [331, 153] on span "Sauver" at bounding box center [335, 153] width 15 height 7
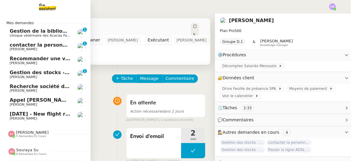
click at [17, 45] on span "contacter la personne en charge de la mutuelle d'entreprise" at bounding box center [92, 45] width 164 height 6
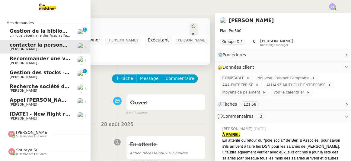
click at [27, 87] on span "Recherche société de vidage de garde-meuble" at bounding box center [73, 86] width 126 height 6
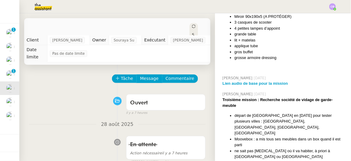
scroll to position [838, 0]
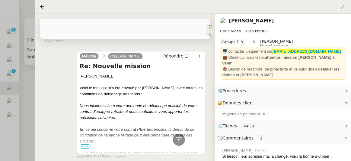
scroll to position [878, 0]
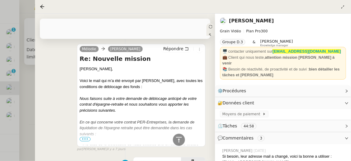
click at [86, 137] on span "•••" at bounding box center [85, 139] width 11 height 4
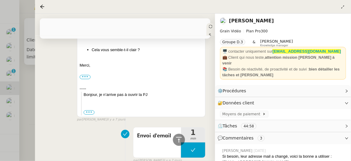
scroll to position [1892, 0]
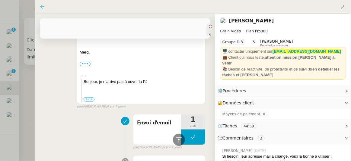
click at [41, 7] on icon at bounding box center [42, 6] width 5 height 5
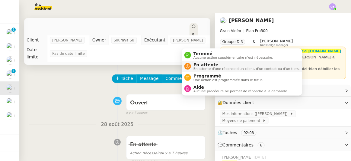
click at [192, 65] on div "En attente En attente d'une réponse d'un client, d'un contact ou d'un tiers." at bounding box center [245, 66] width 109 height 8
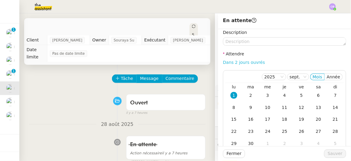
click at [239, 63] on link "Dans 2 jours ouvrés" at bounding box center [244, 62] width 42 height 5
type input "07:00"
click at [328, 153] on span "Sauver" at bounding box center [335, 153] width 15 height 7
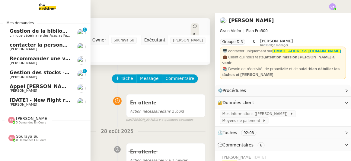
click at [44, 60] on span "Recommander une vignette Crit Air" at bounding box center [58, 59] width 97 height 6
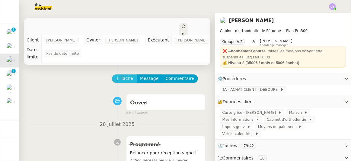
click at [121, 78] on span "Tâche" at bounding box center [127, 78] width 12 height 7
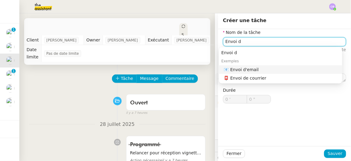
click at [260, 72] on div "📧 Envoi d'email" at bounding box center [282, 69] width 116 height 5
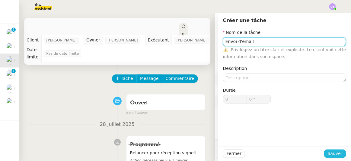
type input "Envoi d'email"
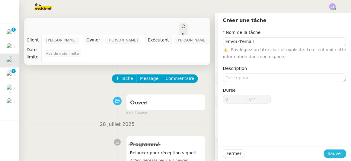
click at [331, 151] on span "Sauver" at bounding box center [335, 153] width 15 height 7
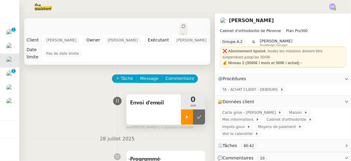
click at [181, 119] on div at bounding box center [187, 116] width 12 height 15
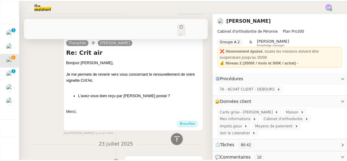
scroll to position [411, 0]
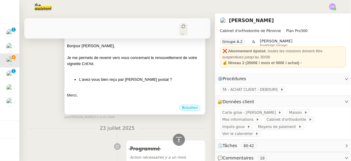
click at [121, 86] on div at bounding box center [135, 89] width 136 height 6
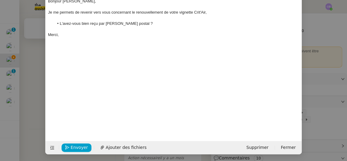
scroll to position [49, 0]
click at [75, 145] on span "Envoyer" at bounding box center [79, 146] width 17 height 7
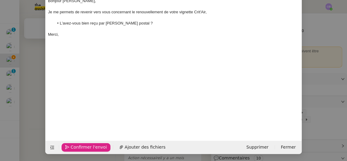
click at [75, 145] on span "Confirmer l'envoi" at bounding box center [89, 146] width 36 height 7
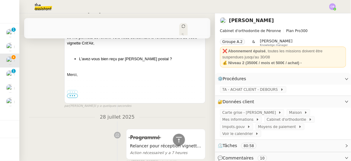
scroll to position [0, 0]
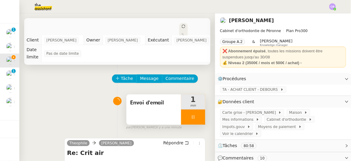
click at [181, 116] on div at bounding box center [193, 116] width 24 height 15
click at [197, 118] on icon at bounding box center [199, 116] width 5 height 5
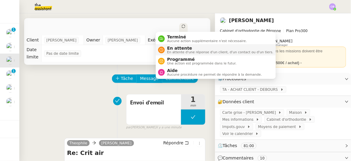
click at [179, 50] on span "En attente d'une réponse d'un client, d'un contact ou d'un tiers." at bounding box center [220, 51] width 106 height 3
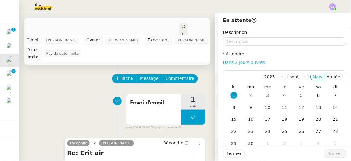
click at [253, 63] on link "Dans 2 jours ouvrés" at bounding box center [244, 62] width 42 height 5
type input "07:00"
click at [329, 152] on span "Sauver" at bounding box center [335, 153] width 15 height 7
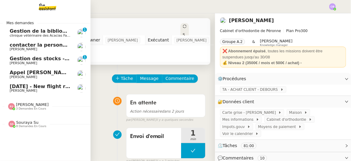
click at [30, 107] on span "3 demandes en cours" at bounding box center [31, 108] width 30 height 3
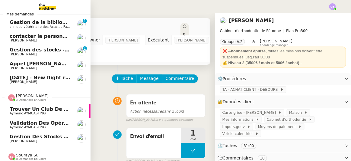
scroll to position [14, 0]
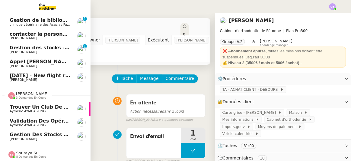
click at [30, 92] on span "[PERSON_NAME]" at bounding box center [32, 93] width 33 height 5
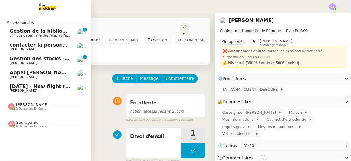
click at [27, 122] on span "Souraya Su" at bounding box center [27, 122] width 22 height 5
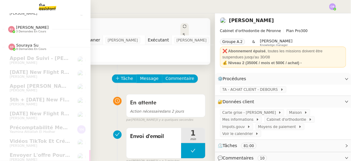
scroll to position [82, 0]
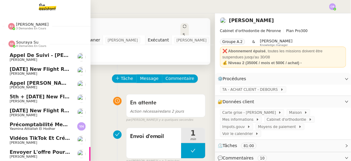
click at [24, 40] on span "Souraya Su" at bounding box center [27, 42] width 22 height 5
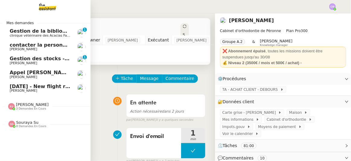
click at [34, 59] on span "Gestion des stocks - août 2025" at bounding box center [52, 59] width 84 height 6
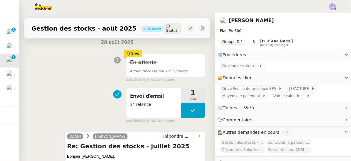
scroll to position [82, 0]
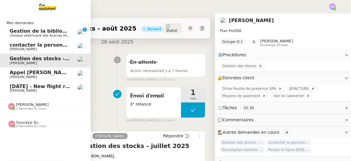
click at [24, 33] on span "Gestion de la bibliographie - septembre 2025" at bounding box center [71, 31] width 123 height 6
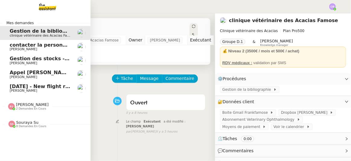
click at [22, 60] on span "Gestion des stocks - août 2025" at bounding box center [52, 59] width 84 height 6
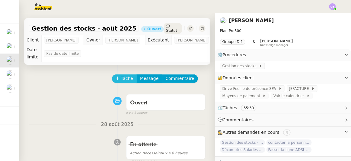
click at [121, 78] on span "Tâche" at bounding box center [127, 78] width 12 height 7
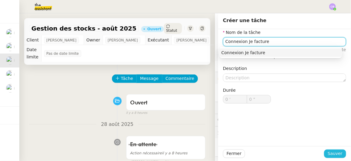
type input "Connexion Je facture"
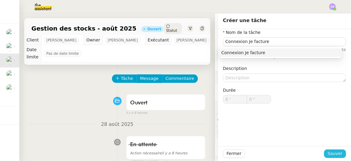
drag, startPoint x: 334, startPoint y: 154, endPoint x: 323, endPoint y: 153, distance: 11.2
click at [334, 154] on span "Sauver" at bounding box center [335, 153] width 15 height 7
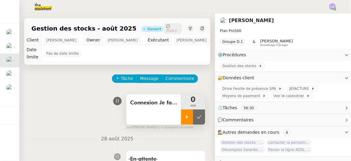
click at [185, 114] on icon at bounding box center [187, 116] width 5 height 5
click at [289, 88] on span "JEFACTURE" at bounding box center [300, 88] width 22 height 6
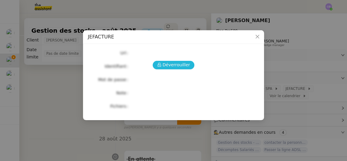
click at [175, 65] on span "Déverrouiller" at bounding box center [176, 64] width 27 height 7
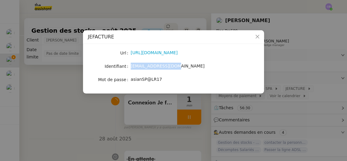
drag, startPoint x: 168, startPoint y: 66, endPoint x: 132, endPoint y: 69, distance: 36.9
click at [132, 69] on div "[EMAIL_ADDRESS][DOMAIN_NAME]" at bounding box center [181, 65] width 100 height 7
click at [148, 53] on link "[URL][DOMAIN_NAME]" at bounding box center [154, 52] width 47 height 5
click at [255, 37] on icon "Close" at bounding box center [257, 36] width 5 height 5
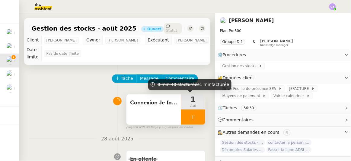
click at [181, 116] on div at bounding box center [193, 116] width 24 height 15
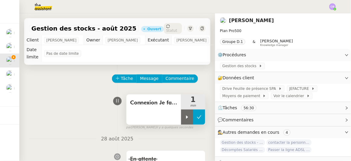
click at [197, 118] on icon at bounding box center [199, 116] width 5 height 5
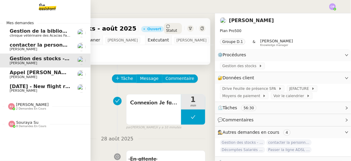
click at [28, 33] on span "Gestion de la bibliographie - septembre 2025" at bounding box center [71, 31] width 123 height 6
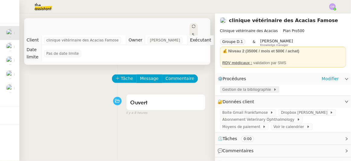
click at [241, 90] on span "Gestion de la bibliographie" at bounding box center [247, 89] width 51 height 6
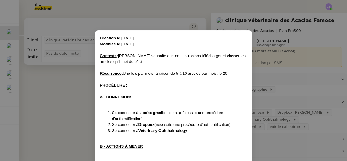
click at [72, 88] on nz-modal-container "Création le [DATE] Modifiée le [DATE] Contexte : [PERSON_NAME] souhaite que nou…" at bounding box center [173, 80] width 347 height 161
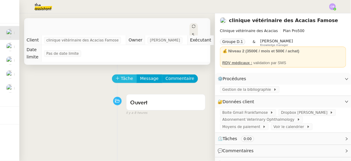
click at [125, 77] on span "Tâche" at bounding box center [127, 78] width 12 height 7
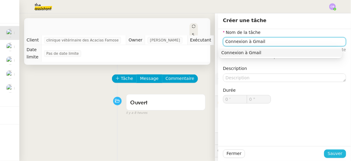
type input "Connexion à Gmail"
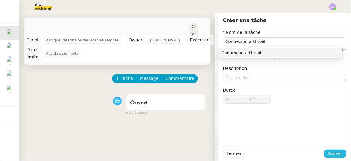
click at [328, 153] on span "Sauver" at bounding box center [335, 153] width 15 height 7
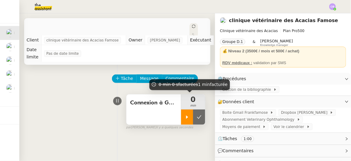
click at [186, 116] on icon at bounding box center [187, 116] width 2 height 3
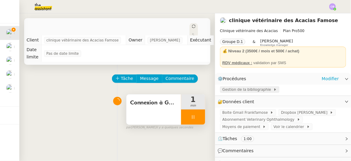
click at [251, 90] on span "Gestion de la bibliographie" at bounding box center [247, 89] width 51 height 6
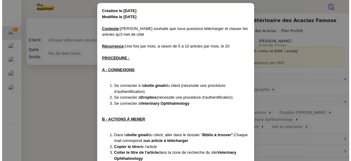
scroll to position [82, 0]
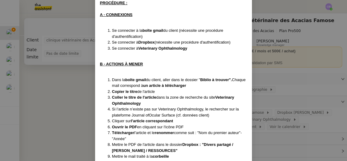
click at [80, 84] on nz-modal-container "Création le [DATE] Modifiée le [DATE] Contexte : [PERSON_NAME] souhaite que nou…" at bounding box center [173, 80] width 347 height 161
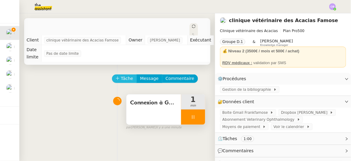
click at [121, 79] on span "Tâche" at bounding box center [127, 78] width 12 height 7
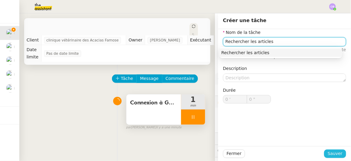
type input "Rechercher les articles"
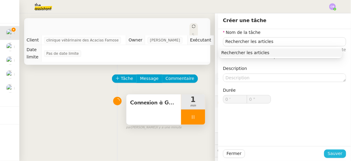
click at [328, 155] on span "Sauver" at bounding box center [335, 153] width 15 height 7
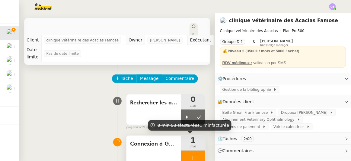
scroll to position [27, 0]
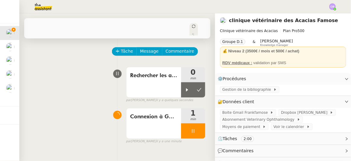
click at [181, 133] on div at bounding box center [193, 130] width 24 height 15
click at [193, 126] on button at bounding box center [199, 130] width 12 height 15
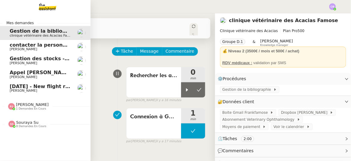
click at [30, 104] on span "[PERSON_NAME]" at bounding box center [32, 104] width 33 height 5
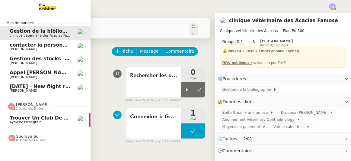
click at [30, 104] on span "[PERSON_NAME]" at bounding box center [32, 104] width 33 height 5
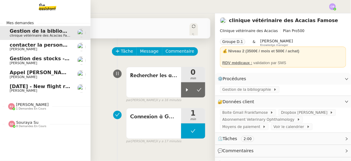
click at [27, 58] on span "Gestion des stocks - août 2025" at bounding box center [52, 59] width 84 height 6
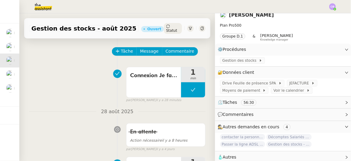
scroll to position [10, 0]
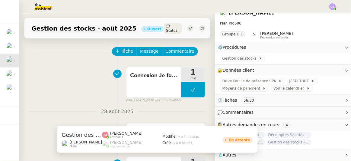
click at [292, 139] on span "Gestion des stocks - septembre 2025" at bounding box center [288, 142] width 45 height 6
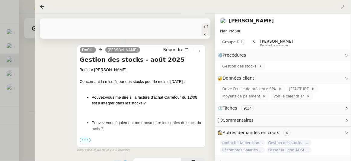
scroll to position [137, 0]
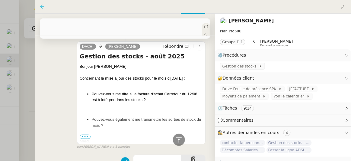
click at [43, 5] on icon at bounding box center [42, 7] width 4 height 4
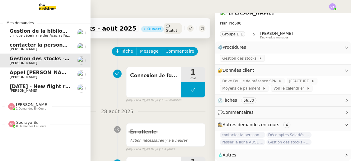
click at [21, 48] on span "[PERSON_NAME]" at bounding box center [23, 49] width 27 height 4
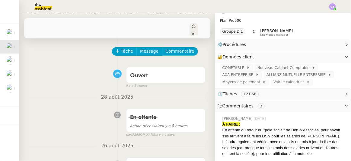
scroll to position [10, 0]
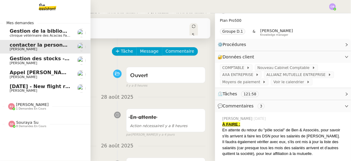
click at [30, 60] on span "Gestion des stocks - août 2025" at bounding box center [52, 59] width 84 height 6
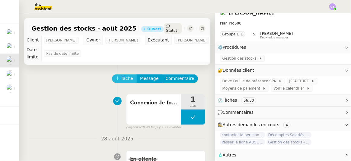
click at [122, 79] on span "Tâche" at bounding box center [127, 78] width 12 height 7
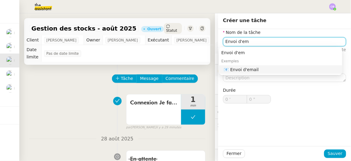
click at [251, 68] on div "📧 Envoi d'email" at bounding box center [282, 69] width 116 height 5
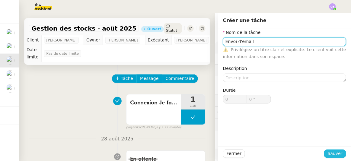
type input "Envoi d'email"
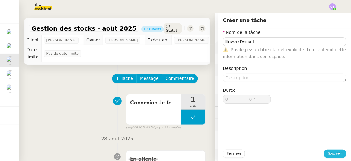
click at [330, 152] on span "Sauver" at bounding box center [335, 153] width 15 height 7
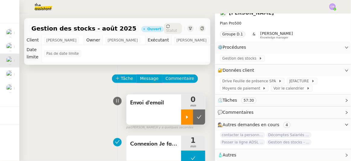
click at [182, 113] on div at bounding box center [187, 116] width 12 height 15
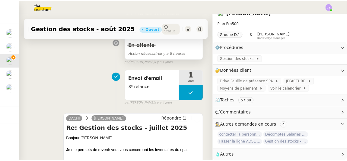
scroll to position [164, 0]
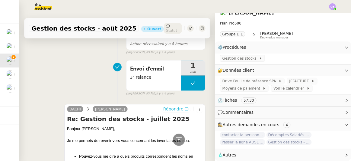
click at [167, 107] on span "Répondre" at bounding box center [173, 109] width 20 height 6
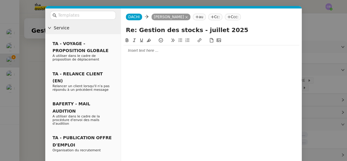
scroll to position [211, 0]
click at [93, 16] on input "text" at bounding box center [85, 15] width 54 height 7
type input "d"
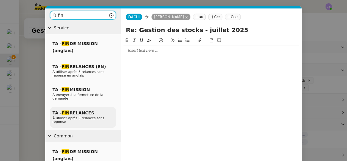
type input "fin"
click at [77, 110] on span "TA - FIN RELANCES" at bounding box center [73, 112] width 42 height 5
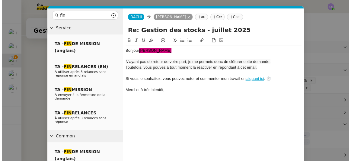
scroll to position [275, 0]
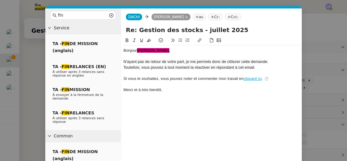
click at [135, 49] on div "Bonjour ﻿[PERSON_NAME]﻿ ," at bounding box center [211, 50] width 176 height 5
click at [36, 64] on nz-modal-container "fin Service TA - FIN DE MISSION (anglais) TA - FIN RELANCES (EN) À utiliser apr…" at bounding box center [173, 80] width 347 height 161
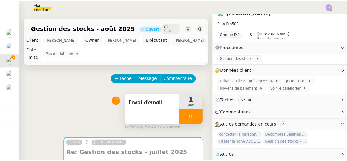
scroll to position [55, 0]
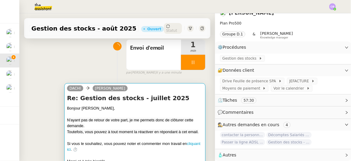
click at [157, 118] on span "N'ayant pas de retour de votre part, je me permets donc de clôturer cette deman…" at bounding box center [130, 122] width 126 height 11
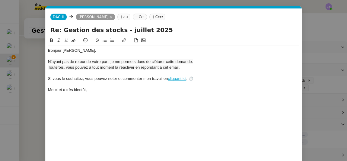
scroll to position [0, 17]
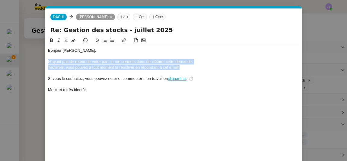
drag, startPoint x: 180, startPoint y: 68, endPoint x: 47, endPoint y: 59, distance: 133.6
click at [47, 59] on nz-spin "Bonjour Tian ﻿ , N'ayant pas de retour de votre part, je me permets donc de clô…" at bounding box center [174, 110] width 256 height 146
click at [72, 42] on icon at bounding box center [73, 40] width 4 height 3
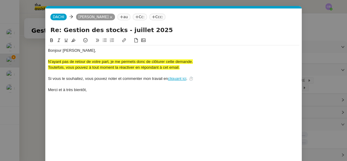
click at [78, 78] on div "Si vous le souhaitez, vous pouvez noter et commenter mon travail en cliquant ic…" at bounding box center [173, 78] width 251 height 5
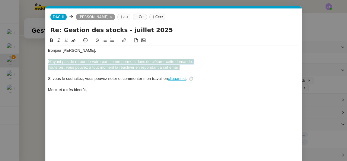
drag, startPoint x: 181, startPoint y: 69, endPoint x: 47, endPoint y: 61, distance: 133.9
click at [47, 61] on nz-spin "Bonjour Tian ﻿ , N'ayant pas de retour de votre part, je me permets donc de clô…" at bounding box center [174, 110] width 256 height 146
click at [74, 40] on icon at bounding box center [73, 40] width 4 height 4
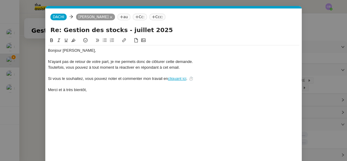
click at [107, 83] on div at bounding box center [173, 83] width 251 height 5
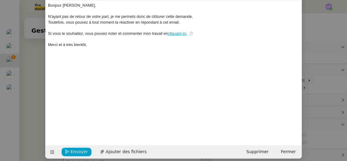
scroll to position [49, 0]
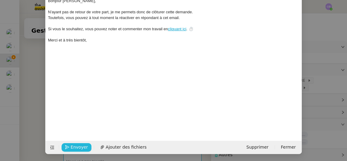
click at [83, 146] on span "Envoyer" at bounding box center [79, 146] width 17 height 7
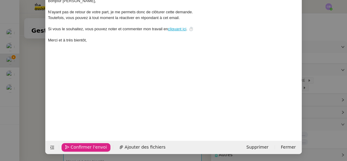
click at [83, 146] on span "Confirmer l'envoi" at bounding box center [89, 146] width 36 height 7
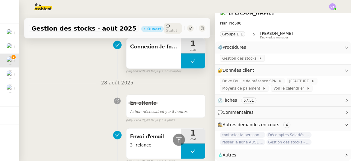
scroll to position [55, 0]
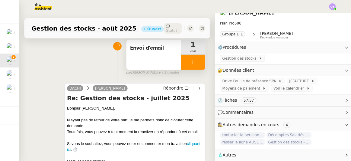
click at [181, 60] on div at bounding box center [193, 62] width 24 height 15
click at [197, 64] on icon at bounding box center [199, 62] width 5 height 5
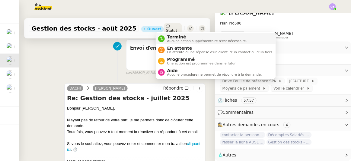
click at [175, 39] on span "Aucune action supplémentaire n'est nécessaire." at bounding box center [207, 40] width 80 height 3
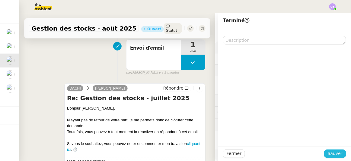
click at [329, 151] on span "Sauver" at bounding box center [335, 153] width 15 height 7
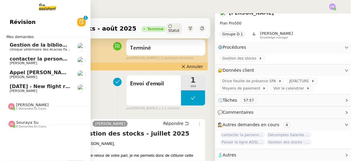
drag, startPoint x: 46, startPoint y: 72, endPoint x: 64, endPoint y: 80, distance: 20.4
click at [46, 72] on span "Appel [PERSON_NAME]" at bounding box center [41, 72] width 62 height 6
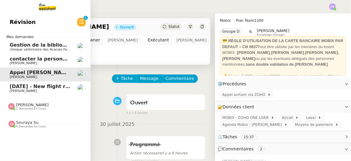
click at [41, 46] on span "Gestion de la bibliographie - septembre 2025" at bounding box center [71, 45] width 123 height 6
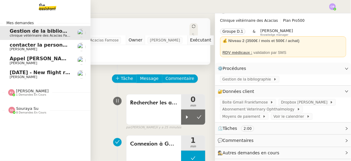
click at [30, 93] on span "1 demandes en cours" at bounding box center [31, 94] width 30 height 3
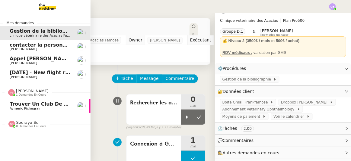
click at [30, 93] on span "1 demandes en cours" at bounding box center [31, 94] width 30 height 3
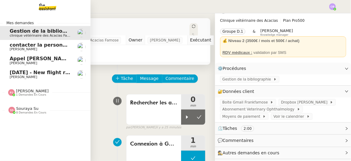
click at [26, 111] on span "8 demandes en cours" at bounding box center [31, 112] width 30 height 3
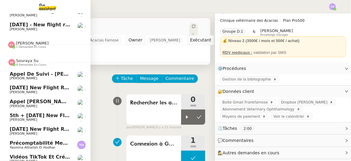
scroll to position [68, 0]
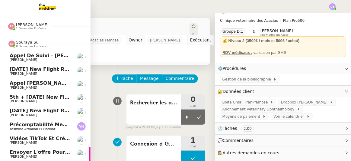
click at [27, 45] on span "8 demandes en cours" at bounding box center [31, 46] width 30 height 3
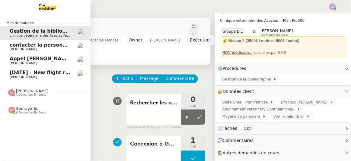
click at [37, 72] on span "[DATE] - New flight request - [PERSON_NAME]" at bounding box center [72, 72] width 125 height 6
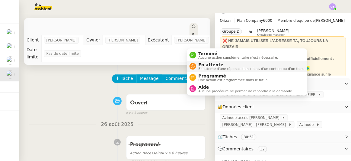
click at [205, 67] on span "En attente d'une réponse d'un client, d'un contact ou d'un tiers." at bounding box center [252, 68] width 106 height 3
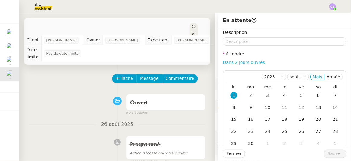
click at [249, 64] on link "Dans 2 jours ouvrés" at bounding box center [244, 62] width 42 height 5
type input "07:00"
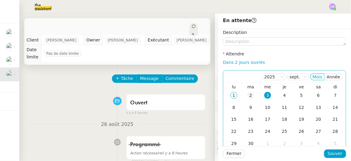
click at [247, 94] on div "2" at bounding box center [250, 95] width 7 height 7
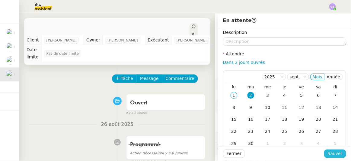
click at [330, 154] on span "Sauver" at bounding box center [335, 153] width 15 height 7
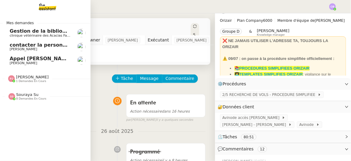
click at [27, 33] on span "clinique vétérinaire des Acacias Famose" at bounding box center [43, 35] width 66 height 4
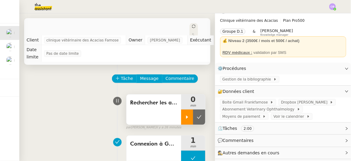
click at [185, 117] on icon at bounding box center [187, 116] width 5 height 5
click at [266, 109] on span "Abonnement Veterinary Ophthalmology" at bounding box center [259, 109] width 75 height 6
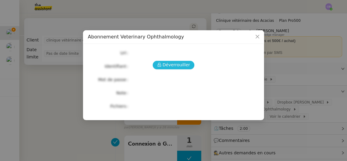
click at [182, 65] on span "Déverrouiller" at bounding box center [176, 64] width 27 height 7
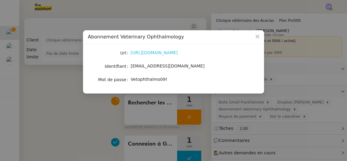
click at [178, 53] on link "[URL][DOMAIN_NAME]" at bounding box center [154, 52] width 47 height 5
drag, startPoint x: 173, startPoint y: 66, endPoint x: 131, endPoint y: 66, distance: 42.2
click at [131, 66] on span "[EMAIL_ADDRESS][DOMAIN_NAME]" at bounding box center [168, 65] width 74 height 5
drag, startPoint x: 162, startPoint y: 79, endPoint x: 144, endPoint y: 79, distance: 17.8
click at [144, 79] on span "Vetophthalmo09!" at bounding box center [149, 79] width 37 height 5
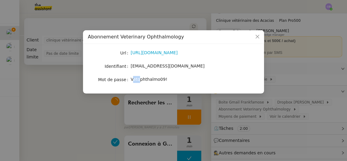
drag, startPoint x: 132, startPoint y: 78, endPoint x: 140, endPoint y: 78, distance: 7.5
click at [140, 78] on span "Vetophthalmo09!" at bounding box center [149, 79] width 37 height 5
drag, startPoint x: 131, startPoint y: 80, endPoint x: 162, endPoint y: 80, distance: 31.4
click at [162, 80] on span "Vetophthalmo09!" at bounding box center [149, 79] width 37 height 5
click at [257, 37] on icon "Close" at bounding box center [258, 37] width 4 height 4
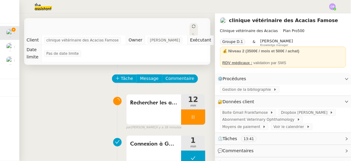
scroll to position [10, 0]
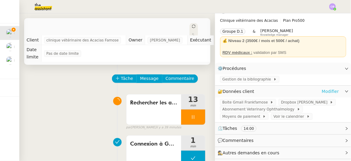
click at [322, 93] on link "Modifier" at bounding box center [330, 91] width 17 height 7
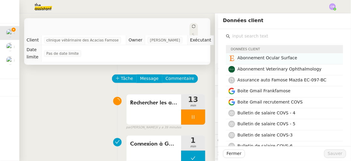
click at [280, 57] on span "Abonnement Ocular Surface" at bounding box center [267, 57] width 60 height 5
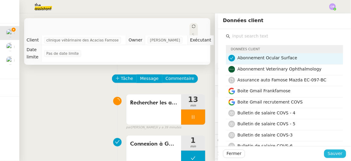
click at [338, 152] on span "Sauver" at bounding box center [335, 153] width 15 height 7
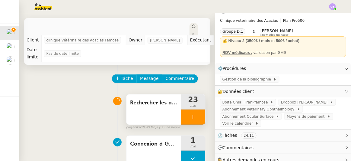
click at [181, 116] on div at bounding box center [193, 116] width 24 height 15
click at [185, 119] on icon at bounding box center [187, 116] width 5 height 5
click at [183, 119] on div at bounding box center [193, 116] width 24 height 15
click at [185, 119] on icon at bounding box center [187, 116] width 5 height 5
click at [179, 78] on span "Commentaire" at bounding box center [180, 78] width 29 height 7
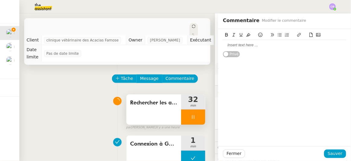
click at [249, 47] on div at bounding box center [284, 44] width 123 height 5
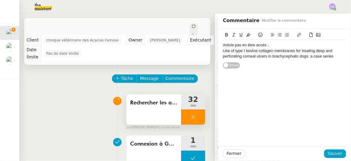
click at [223, 51] on div "Use of type I bovine collagen membranes for treating deep and perforating corne…" at bounding box center [284, 53] width 123 height 11
click at [278, 34] on icon at bounding box center [280, 35] width 4 height 4
click at [257, 44] on div "Article pas en libre accés :" at bounding box center [284, 44] width 123 height 5
click at [332, 152] on span "Sauver" at bounding box center [335, 153] width 15 height 7
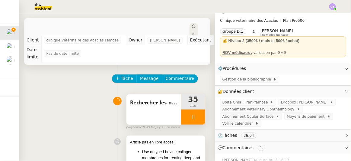
scroll to position [27, 0]
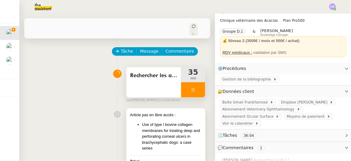
click at [172, 130] on li "Use of type I bovine collagen membranes for treating deep and perforating corne…" at bounding box center [171, 136] width 59 height 30
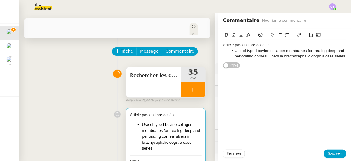
click at [342, 59] on div "Article pas en libre accés : Use of type I bovine collagen membranes for treati…" at bounding box center [284, 49] width 133 height 40
click at [341, 56] on li "Use of type I bovine collagen membranes for treating deep and perforating corne…" at bounding box center [287, 53] width 117 height 11
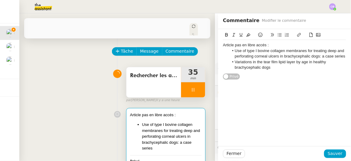
click at [250, 43] on div "Article pas en libre accés :" at bounding box center [284, 44] width 123 height 5
click at [260, 43] on div "Article pas en libre accés :" at bounding box center [284, 44] width 123 height 5
drag, startPoint x: 270, startPoint y: 43, endPoint x: 219, endPoint y: 43, distance: 50.7
click at [223, 43] on div "Article pas en libre accés :" at bounding box center [284, 44] width 123 height 5
click at [223, 31] on button at bounding box center [226, 34] width 7 height 7
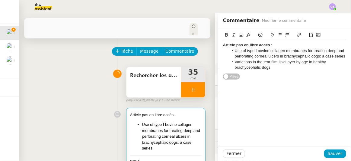
click at [231, 45] on strong "Article pas en libre accés :" at bounding box center [247, 45] width 49 height 5
click at [331, 153] on span "Sauver" at bounding box center [335, 153] width 15 height 7
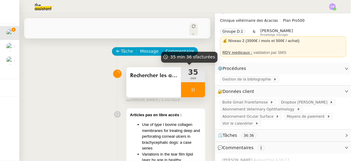
click at [181, 89] on div at bounding box center [193, 89] width 24 height 15
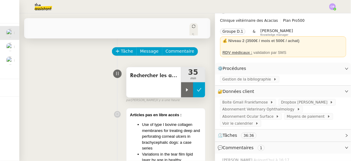
click at [197, 91] on icon at bounding box center [199, 89] width 5 height 5
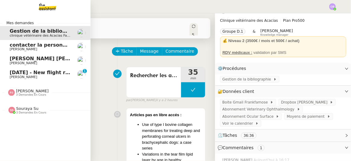
click at [17, 73] on span "[DATE] - New flight request - [PERSON_NAME]" at bounding box center [72, 72] width 125 height 6
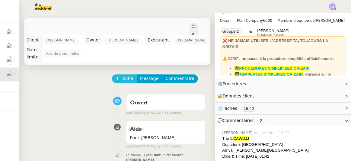
click at [121, 75] on span "Tâche" at bounding box center [127, 78] width 12 height 7
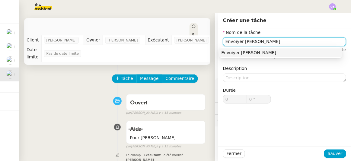
click at [232, 40] on input "Envoiyer les devis" at bounding box center [284, 41] width 123 height 9
type input "Envoyer les devis"
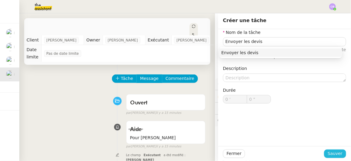
click at [328, 152] on span "Sauver" at bounding box center [335, 153] width 15 height 7
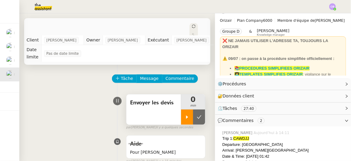
click at [185, 114] on icon at bounding box center [187, 116] width 5 height 5
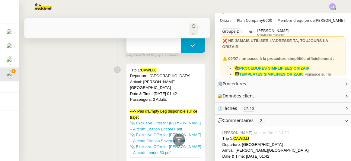
scroll to position [274, 0]
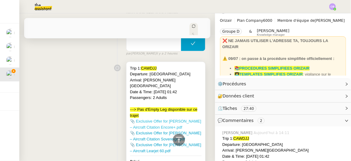
click at [142, 119] on link "📎 Exclusive Offer for Mr. Ammah – Aircraft Citation Encore+.pdf" at bounding box center [165, 124] width 71 height 11
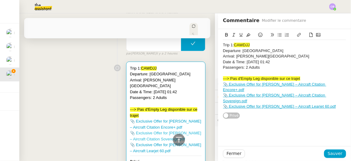
click at [146, 131] on link "📎 Exclusive Offer for Mr. Ammah – Aircraft Citation Sovereign.pdf" at bounding box center [165, 136] width 71 height 11
click at [138, 142] on link "📎 Exclusive Offer for Mr. Ammah – Aircraft Learjet 60.pdf" at bounding box center [165, 147] width 71 height 11
click at [236, 153] on button "Fermer" at bounding box center [234, 153] width 22 height 8
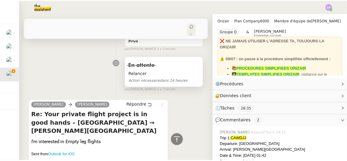
scroll to position [631, 0]
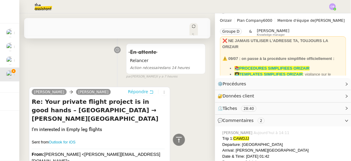
click at [135, 88] on span "Répondre" at bounding box center [138, 91] width 20 height 6
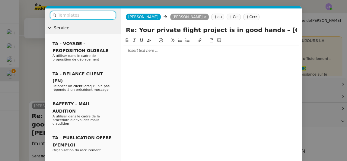
scroll to position [699, 0]
click at [100, 14] on input "text" at bounding box center [85, 15] width 54 height 7
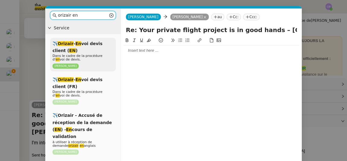
type input "orizair en"
click at [97, 46] on span "✈️ Orizair - En voi devis client ( EN )" at bounding box center [77, 47] width 50 height 12
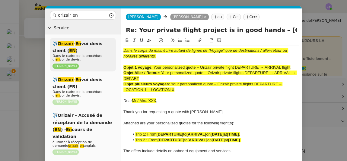
scroll to position [761, 0]
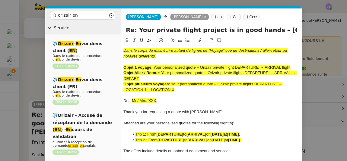
drag, startPoint x: 293, startPoint y: 65, endPoint x: 155, endPoint y: 65, distance: 137.6
click at [155, 65] on div "Objet 1 voyage : Your personalized quote – Orizair private flight DEPARTURE → A…" at bounding box center [211, 67] width 176 height 5
copy span "Your personalized quote – Orizair private flight DEPARTURE → ARRIVAL flight"
drag, startPoint x: 257, startPoint y: 30, endPoint x: 119, endPoint y: 28, distance: 137.9
click at [119, 28] on nz-layout "orizair en Service ✈️ Orizair - En voi devis client ( EN ) Dans le cadre de la …" at bounding box center [173, 115] width 256 height 215
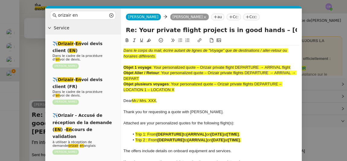
paste input "Your personalized quote – Orizair private flight DEPARTURE → ARRIVAL flight"
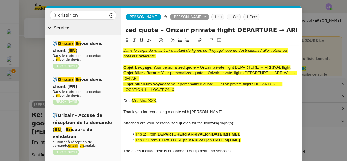
type input "Your personalized quote – Orizair private flight DEPARTURE → ARRIVAL flight – L…"
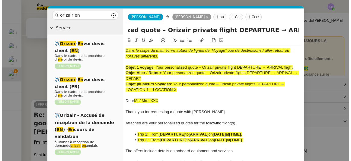
scroll to position [0, 0]
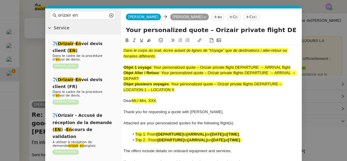
drag, startPoint x: 178, startPoint y: 89, endPoint x: 121, endPoint y: 47, distance: 70.5
click at [121, 47] on nz-spin "Dans le corps du mail, écrire autant de lignes de “Voyage” que de destinations …" at bounding box center [211, 120] width 181 height 166
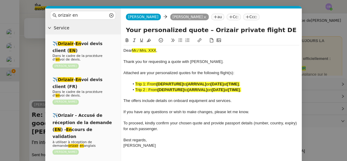
click at [36, 65] on nz-modal-container "orizair en Service ✈️ Orizair - En voi devis client ( EN ) Dans le cadre de la …" at bounding box center [173, 80] width 347 height 161
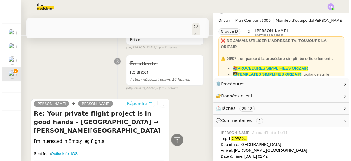
scroll to position [755, 0]
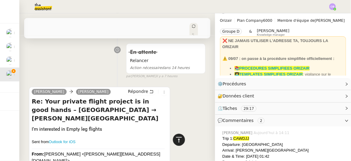
click at [178, 138] on icon at bounding box center [178, 139] width 7 height 7
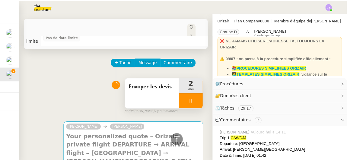
scroll to position [0, 0]
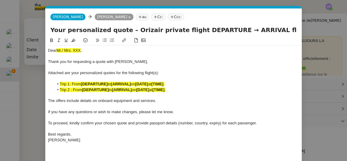
scroll to position [0, 30]
drag, startPoint x: 82, startPoint y: 49, endPoint x: 58, endPoint y: 47, distance: 24.5
click at [58, 48] on div "Dear Mr./ Mrs. XXX ," at bounding box center [173, 50] width 251 height 5
click at [82, 54] on div at bounding box center [173, 55] width 251 height 5
drag, startPoint x: 81, startPoint y: 51, endPoint x: 57, endPoint y: 51, distance: 24.1
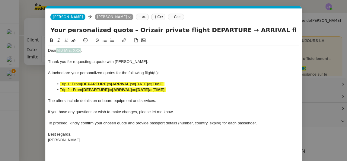
click at [57, 51] on div "Dear Mr./ Mrs. XXX ," at bounding box center [173, 50] width 251 height 5
click at [72, 40] on icon at bounding box center [73, 40] width 4 height 4
click at [81, 50] on div "Dear Mr./ Mrs. XXX ," at bounding box center [173, 50] width 251 height 5
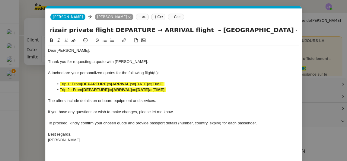
scroll to position [0, 129]
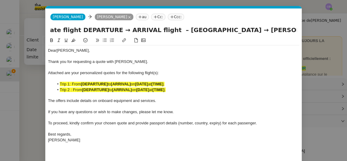
drag, startPoint x: 277, startPoint y: 31, endPoint x: 199, endPoint y: 29, distance: 78.5
click at [199, 29] on input "Your personalized quote – Orizair private flight DEPARTURE → ARRIVAL flight – L…" at bounding box center [173, 29] width 246 height 9
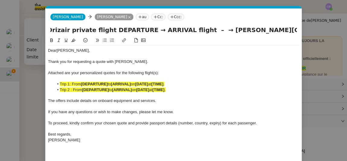
drag, startPoint x: 126, startPoint y: 29, endPoint x: 94, endPoint y: 28, distance: 32.0
click at [94, 28] on input "Your personalized quote – Orizair private flight DEPARTURE → ARRIVAL flight – →…" at bounding box center [173, 29] width 246 height 9
paste input "Loncopue Airport"
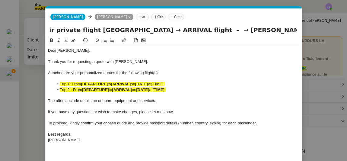
drag, startPoint x: 210, startPoint y: 30, endPoint x: 296, endPoint y: 29, distance: 86.3
click at [296, 29] on input "Your personalized quote – Orizair private flight Loncopue Airport → ARRIVAL fli…" at bounding box center [173, 29] width 246 height 9
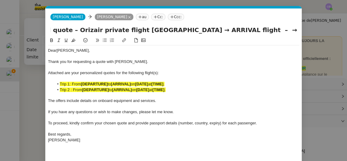
scroll to position [0, 5]
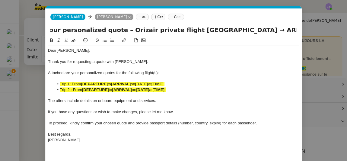
drag, startPoint x: 238, startPoint y: 26, endPoint x: 262, endPoint y: 26, distance: 24.4
click at [262, 26] on input "Your personalized quote – Orizair private flight Loncopue Airport → ARRIVAL fli…" at bounding box center [173, 29] width 246 height 9
paste input "[PERSON_NAME][GEOGRAPHIC_DATA]"
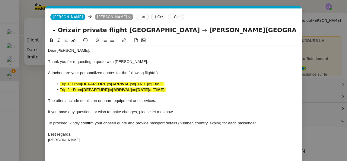
scroll to position [0, 84]
click at [281, 31] on input "Your personalized quote – Orizair private flight Loncopue Airport → Clayton J L…" at bounding box center [173, 29] width 246 height 9
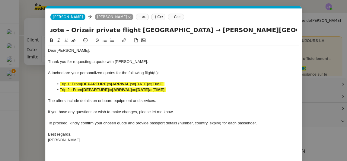
scroll to position [0, 68]
type input "Your personalized quote – Orizair private flight Loncopue Airport → Clayton J L…"
click at [158, 74] on span "Attached are your personalized quotes for the following flight(s):" at bounding box center [103, 72] width 111 height 5
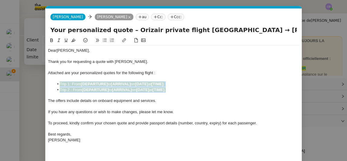
drag, startPoint x: 177, startPoint y: 90, endPoint x: 58, endPoint y: 83, distance: 119.7
click at [58, 83] on ul "Trip 1: From [DEPARTURE] to [ARRIVAL] on [DATE] at [TIME] . Trip 2 : From [DEPA…" at bounding box center [173, 86] width 251 height 11
click at [75, 41] on icon at bounding box center [73, 40] width 4 height 4
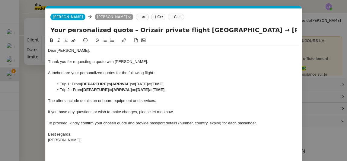
click at [72, 105] on div at bounding box center [173, 105] width 251 height 5
click at [172, 85] on li "Trip 1: From [DEPARTURE] to [ARRIVAL] on [DATE] at [TIME] ." at bounding box center [177, 83] width 246 height 5
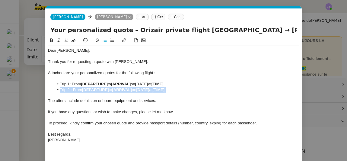
drag, startPoint x: 176, startPoint y: 91, endPoint x: 59, endPoint y: 91, distance: 117.1
click at [59, 91] on li "Trip 2 : From [DEPARTURE] to [ARRIVAL] on [DATE] at [TIME] ." at bounding box center [177, 89] width 246 height 5
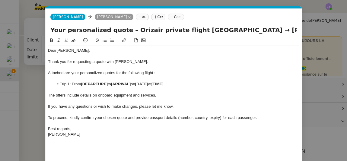
drag, startPoint x: 185, startPoint y: 28, endPoint x: 234, endPoint y: 29, distance: 48.9
click at [234, 29] on input "Your personalized quote – Orizair private flight Loncopue Airport → Clayton J L…" at bounding box center [173, 29] width 246 height 9
drag, startPoint x: 108, startPoint y: 83, endPoint x: 82, endPoint y: 84, distance: 26.0
click at [82, 84] on strong "[DEPARTURE]" at bounding box center [94, 83] width 27 height 5
drag, startPoint x: 82, startPoint y: 84, endPoint x: 112, endPoint y: 84, distance: 29.6
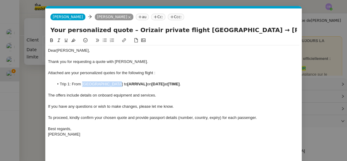
click at [112, 84] on li "Trip 1: From Loncopue Airport to [ARRIVAL] on [DATE] at [TIME] ." at bounding box center [177, 83] width 246 height 5
click at [52, 40] on icon at bounding box center [51, 40] width 3 height 4
click at [245, 28] on input "Your personalized quote – Orizair private flight Loncopue Airport → Clayton J L…" at bounding box center [173, 29] width 246 height 9
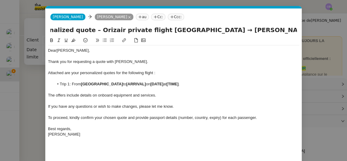
scroll to position [0, 68]
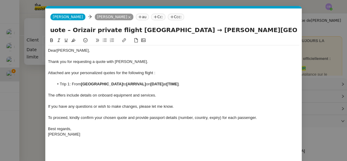
drag, startPoint x: 243, startPoint y: 29, endPoint x: 280, endPoint y: 31, distance: 36.8
click at [280, 31] on input "Your personalized quote – Orizair private flight Loncopue Airport → Clayton J L…" at bounding box center [173, 29] width 246 height 9
click at [140, 82] on strong "[ARRIVAL]" at bounding box center [136, 83] width 20 height 5
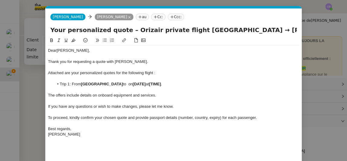
scroll to position [0, 0]
drag, startPoint x: 120, startPoint y: 85, endPoint x: 182, endPoint y: 84, distance: 61.5
click at [182, 84] on li "Trip 1: From Loncopue Airport to Clayton J Lloyd International Airport on [DATE…" at bounding box center [177, 83] width 246 height 5
click at [53, 41] on icon at bounding box center [51, 40] width 4 height 4
click at [34, 73] on nz-modal-container "orizair en Service ✈️ Orizair - En voi devis client ( EN ) Dans le cadre de la …" at bounding box center [173, 80] width 347 height 161
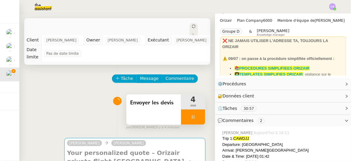
click at [181, 110] on div at bounding box center [193, 116] width 24 height 15
click at [181, 113] on div at bounding box center [187, 116] width 12 height 15
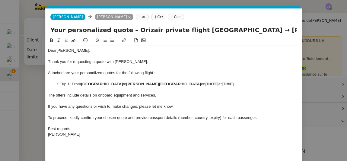
scroll to position [0, 30]
click at [201, 86] on li "Trip 1: From Loncopue Airport to Clayton J Lloyd International Airport on [DATE…" at bounding box center [177, 83] width 246 height 5
drag, startPoint x: 250, startPoint y: 84, endPoint x: 236, endPoint y: 83, distance: 14.8
click at [236, 83] on li "Trip 1: From Loncopue Airport to Clayton J Lloyd International Airport on 6th S…" at bounding box center [177, 83] width 246 height 5
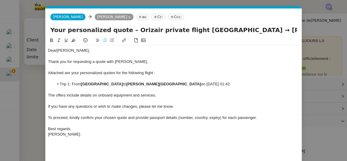
click at [53, 40] on icon at bounding box center [51, 40] width 4 height 4
click at [211, 84] on li "Trip 1: From Loncopue Airport to Clayton J Lloyd International Airport on 6th S…" at bounding box center [177, 83] width 246 height 5
drag, startPoint x: 230, startPoint y: 84, endPoint x: 195, endPoint y: 83, distance: 35.3
click at [195, 83] on li "Trip 1: From Loncopue Airport to Clayton J Lloyd International Airport on 6th S…" at bounding box center [177, 83] width 246 height 5
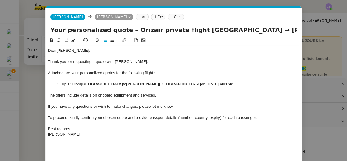
click at [50, 41] on icon at bounding box center [51, 40] width 4 height 4
click at [191, 116] on span "To proceed, kindly confirm your chosen quote and provide passport details (numb…" at bounding box center [152, 117] width 209 height 5
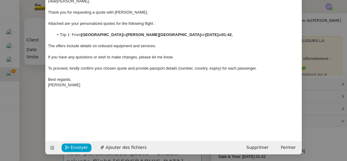
scroll to position [49, 0]
click at [110, 147] on span "Ajouter des fichiers" at bounding box center [126, 146] width 41 height 7
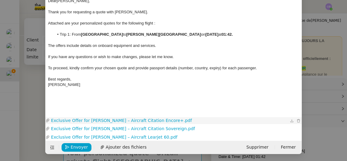
click at [125, 120] on link "Exclusive Offer for Mr. Ammah – Aircraft Citation Encore+.pdf" at bounding box center [169, 120] width 239 height 7
click at [35, 78] on nz-modal-container "orizair en Service ✈️ Orizair - En voi devis client ( EN ) Dans le cadre de la …" at bounding box center [173, 80] width 347 height 161
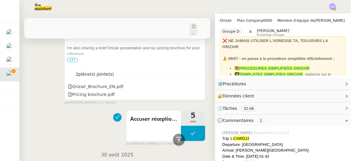
scroll to position [1180, 0]
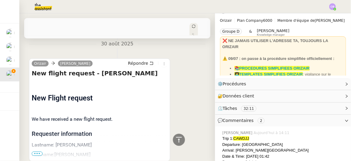
click at [37, 151] on span "•••" at bounding box center [37, 153] width 11 height 4
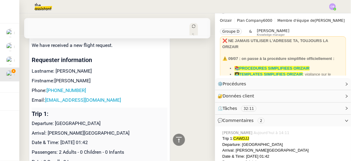
scroll to position [1262, 0]
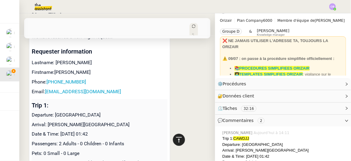
click at [177, 139] on icon at bounding box center [178, 139] width 7 height 7
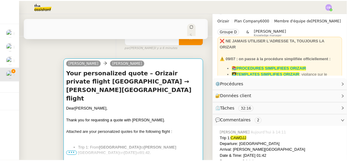
scroll to position [82, 0]
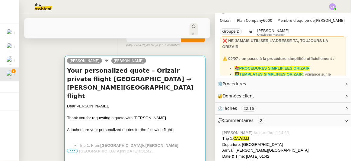
click at [111, 115] on div "Thank you for requesting a quote with [PERSON_NAME]." at bounding box center [135, 118] width 136 height 6
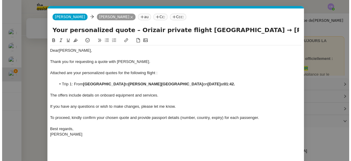
scroll to position [0, 30]
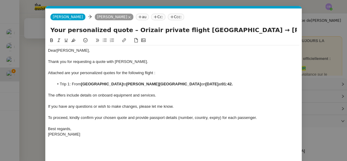
click at [145, 89] on div at bounding box center [173, 89] width 251 height 5
click at [165, 95] on div "The offers include details on onboard equipment and services." at bounding box center [173, 94] width 251 height 5
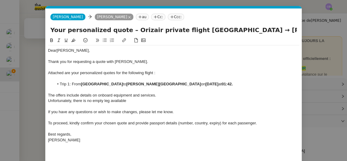
click at [32, 53] on nz-modal-container "orizair en Service ✈️ Orizair - En voi devis client ( EN ) Dans le cadre de la …" at bounding box center [173, 80] width 347 height 161
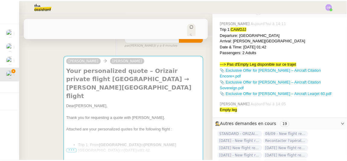
scroll to position [120, 0]
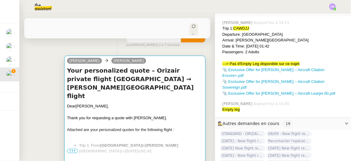
click at [154, 132] on div at bounding box center [135, 135] width 136 height 6
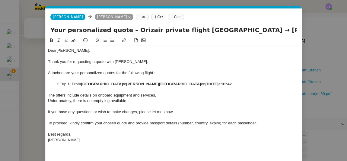
click at [131, 100] on div "Unfortunately, there is no empty leg available" at bounding box center [173, 100] width 251 height 5
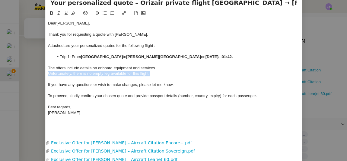
drag, startPoint x: 151, startPoint y: 74, endPoint x: 47, endPoint y: 72, distance: 104.1
click at [48, 72] on div "Unfortunately, there is no empty leg available for this flight." at bounding box center [173, 73] width 251 height 5
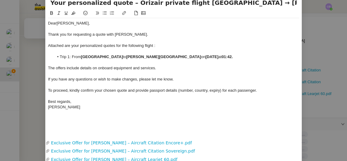
click at [68, 65] on span "The offers include details on onboard equipment and services." at bounding box center [102, 67] width 108 height 5
click at [46, 67] on nz-spin "Dear Mr. Ammah , Thank you for requesting a quote with Orizair. Attached are yo…" at bounding box center [174, 70] width 256 height 121
click at [48, 67] on span "The offers include details on onboard equipment and services." at bounding box center [102, 67] width 108 height 5
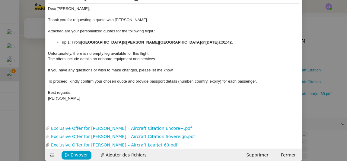
scroll to position [49, 0]
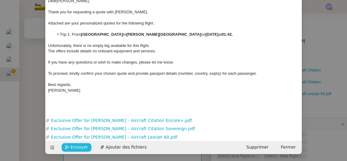
click at [72, 148] on span "Envoyer" at bounding box center [79, 146] width 17 height 7
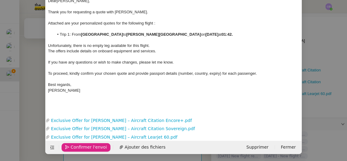
click at [72, 148] on span "Confirmer l'envoi" at bounding box center [89, 146] width 36 height 7
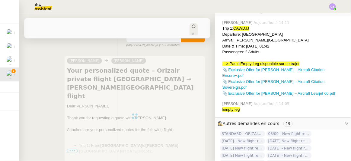
scroll to position [0, 0]
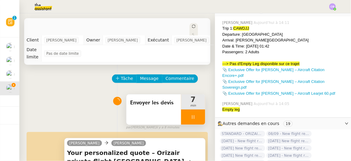
click at [181, 110] on div at bounding box center [193, 116] width 24 height 15
click at [197, 114] on icon at bounding box center [199, 116] width 5 height 5
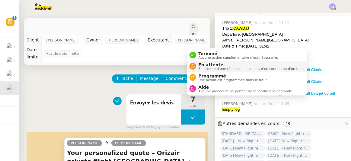
click at [202, 67] on span "En attente d'une réponse d'un client, d'un contact ou d'un tiers." at bounding box center [252, 68] width 106 height 3
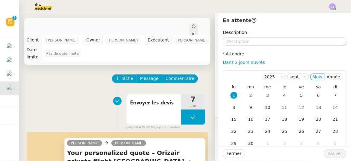
drag, startPoint x: 243, startPoint y: 63, endPoint x: 244, endPoint y: 66, distance: 3.8
click at [243, 63] on link "Dans 2 jours ouvrés" at bounding box center [244, 62] width 42 height 5
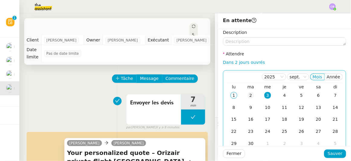
drag, startPoint x: 247, startPoint y: 94, endPoint x: 247, endPoint y: 100, distance: 5.5
click at [247, 95] on div "2" at bounding box center [250, 95] width 7 height 7
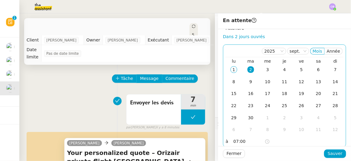
click at [234, 141] on input "07:00" at bounding box center [249, 141] width 31 height 7
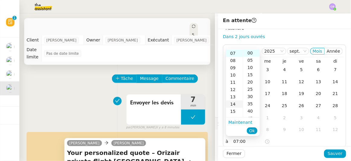
click at [235, 104] on div "14" at bounding box center [234, 103] width 17 height 7
type input "14:00"
click at [251, 131] on span "Ok" at bounding box center [252, 130] width 6 height 6
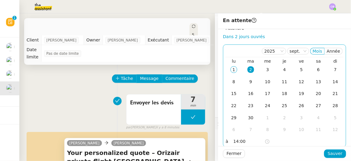
scroll to position [0, 0]
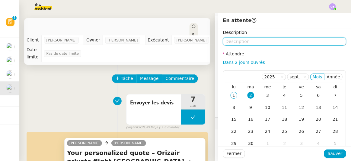
click at [238, 39] on textarea at bounding box center [284, 41] width 123 height 8
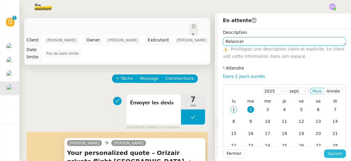
type textarea "Relancer"
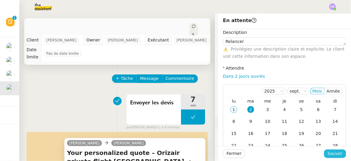
click at [332, 152] on span "Sauver" at bounding box center [335, 153] width 15 height 7
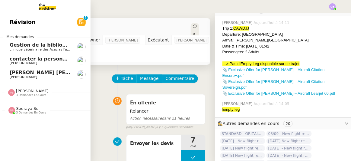
click at [24, 45] on span "Gestion de la bibliographie - septembre 2025" at bounding box center [71, 45] width 123 height 6
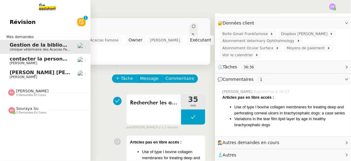
scroll to position [87, 0]
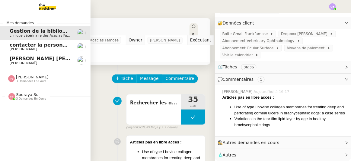
click at [11, 60] on span "Appel [PERSON_NAME]" at bounding box center [55, 59] width 91 height 6
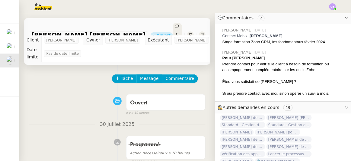
scroll to position [149, 0]
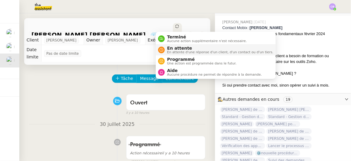
click at [175, 51] on span "En attente d'une réponse d'un client, d'un contact ou d'un tiers." at bounding box center [220, 51] width 106 height 3
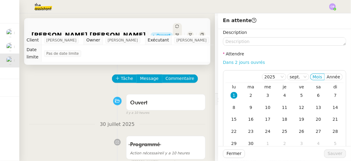
click at [230, 63] on link "Dans 2 jours ouvrés" at bounding box center [244, 62] width 42 height 5
type input "07:00"
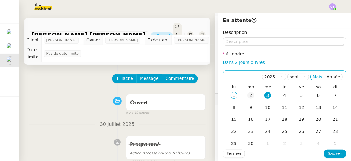
click at [248, 95] on div "2" at bounding box center [250, 95] width 7 height 7
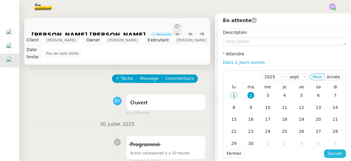
click at [329, 155] on span "Sauver" at bounding box center [335, 153] width 15 height 7
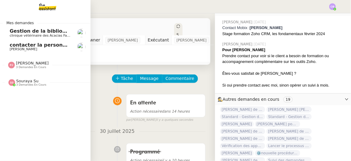
click at [27, 46] on span "contacter la personne en charge de la mutuelle d'entreprise" at bounding box center [92, 45] width 164 height 6
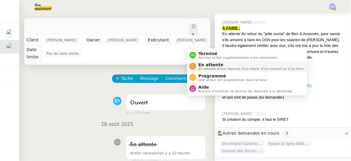
click at [201, 65] on span "En attente" at bounding box center [252, 64] width 106 height 5
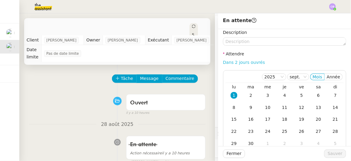
click at [243, 65] on link "Dans 2 jours ouvrés" at bounding box center [244, 62] width 42 height 5
type input "07:00"
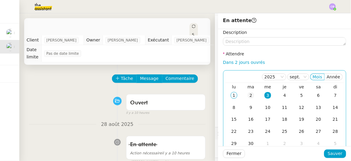
click at [247, 94] on div "2" at bounding box center [250, 95] width 7 height 7
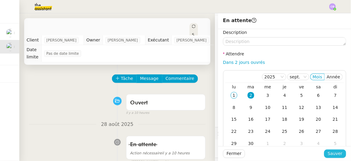
click at [334, 153] on span "Sauver" at bounding box center [335, 153] width 15 height 7
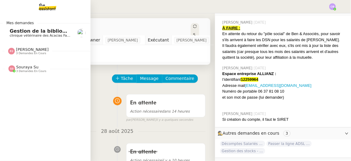
click at [23, 48] on span "[PERSON_NAME]" at bounding box center [32, 49] width 33 height 5
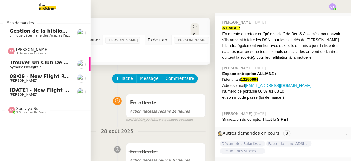
click at [23, 48] on span "[PERSON_NAME]" at bounding box center [32, 49] width 33 height 5
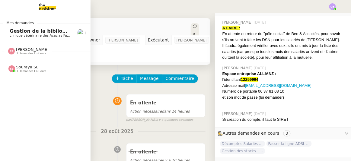
click at [27, 67] on span "Souraya Su" at bounding box center [27, 67] width 22 height 5
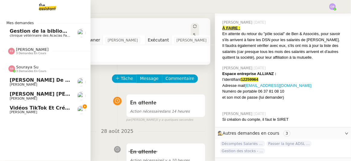
click at [27, 67] on span "Souraya Su" at bounding box center [27, 67] width 22 height 5
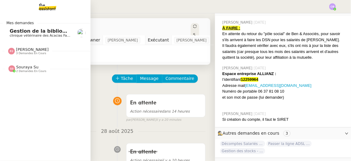
click at [43, 7] on img at bounding box center [42, 6] width 47 height 13
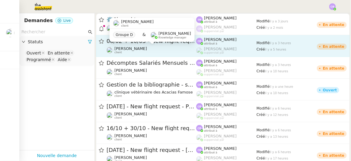
click at [129, 52] on div "Louis Frei client" at bounding box center [130, 50] width 33 height 8
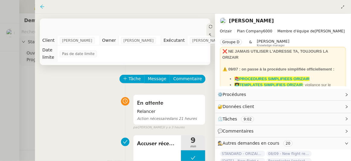
click at [42, 7] on icon at bounding box center [42, 6] width 5 height 5
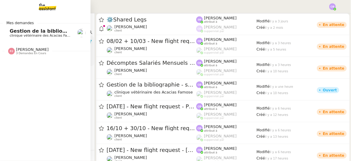
click at [26, 51] on span "[PERSON_NAME]" at bounding box center [32, 49] width 33 height 5
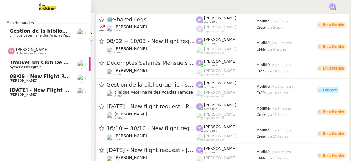
click at [26, 51] on span "[PERSON_NAME]" at bounding box center [32, 49] width 33 height 5
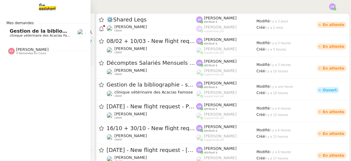
click at [27, 32] on span "Gestion de la bibliographie - septembre 2025" at bounding box center [71, 31] width 123 height 6
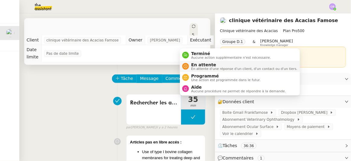
click at [196, 64] on span "En attente" at bounding box center [244, 64] width 106 height 5
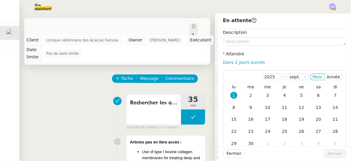
click at [224, 65] on div "Dans 2 jours ouvrés" at bounding box center [284, 62] width 123 height 7
click at [239, 63] on link "Dans 2 jours ouvrés" at bounding box center [244, 62] width 42 height 5
type input "07:00"
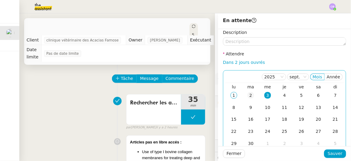
click at [247, 95] on div "2" at bounding box center [250, 95] width 7 height 7
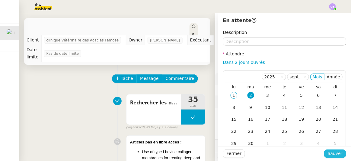
click at [338, 153] on span "Sauver" at bounding box center [335, 153] width 15 height 7
